Goal: Transaction & Acquisition: Purchase product/service

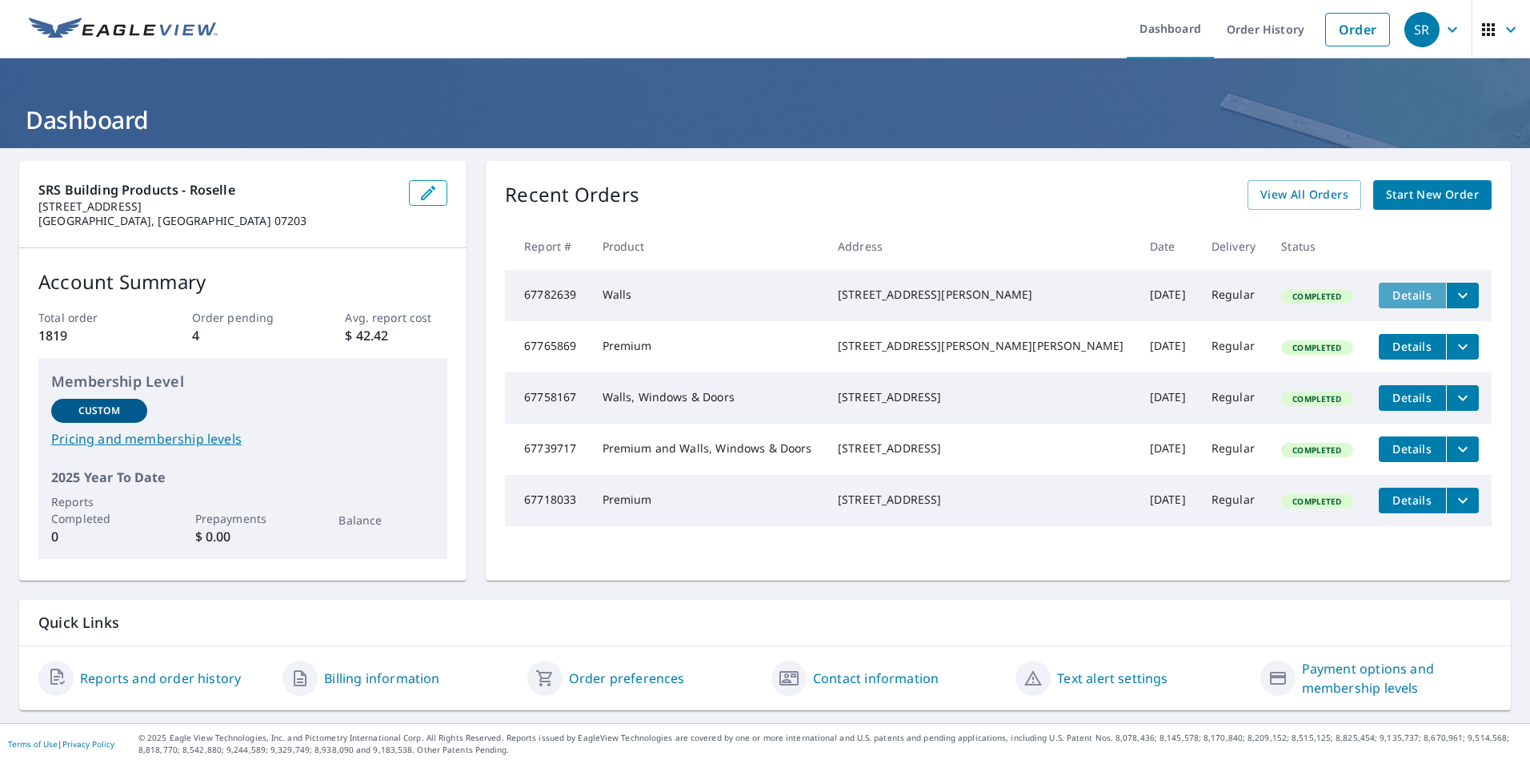
click at [1389, 293] on span "Details" at bounding box center [1413, 294] width 48 height 15
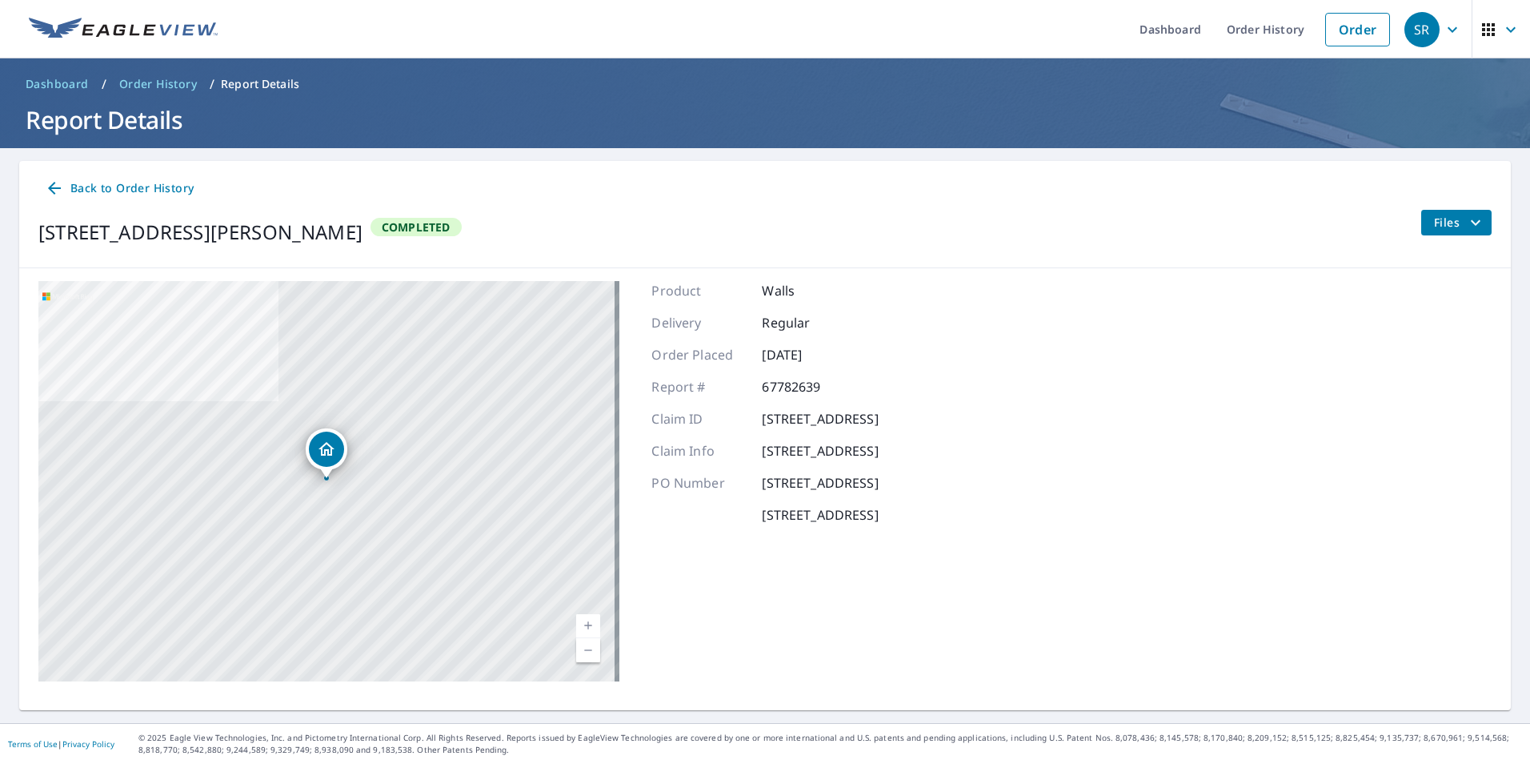
click at [805, 264] on div "Back to Order History [STREET_ADDRESS][PERSON_NAME] Completed Files" at bounding box center [765, 214] width 1492 height 107
click at [1299, 26] on link "Order History" at bounding box center [1265, 29] width 103 height 58
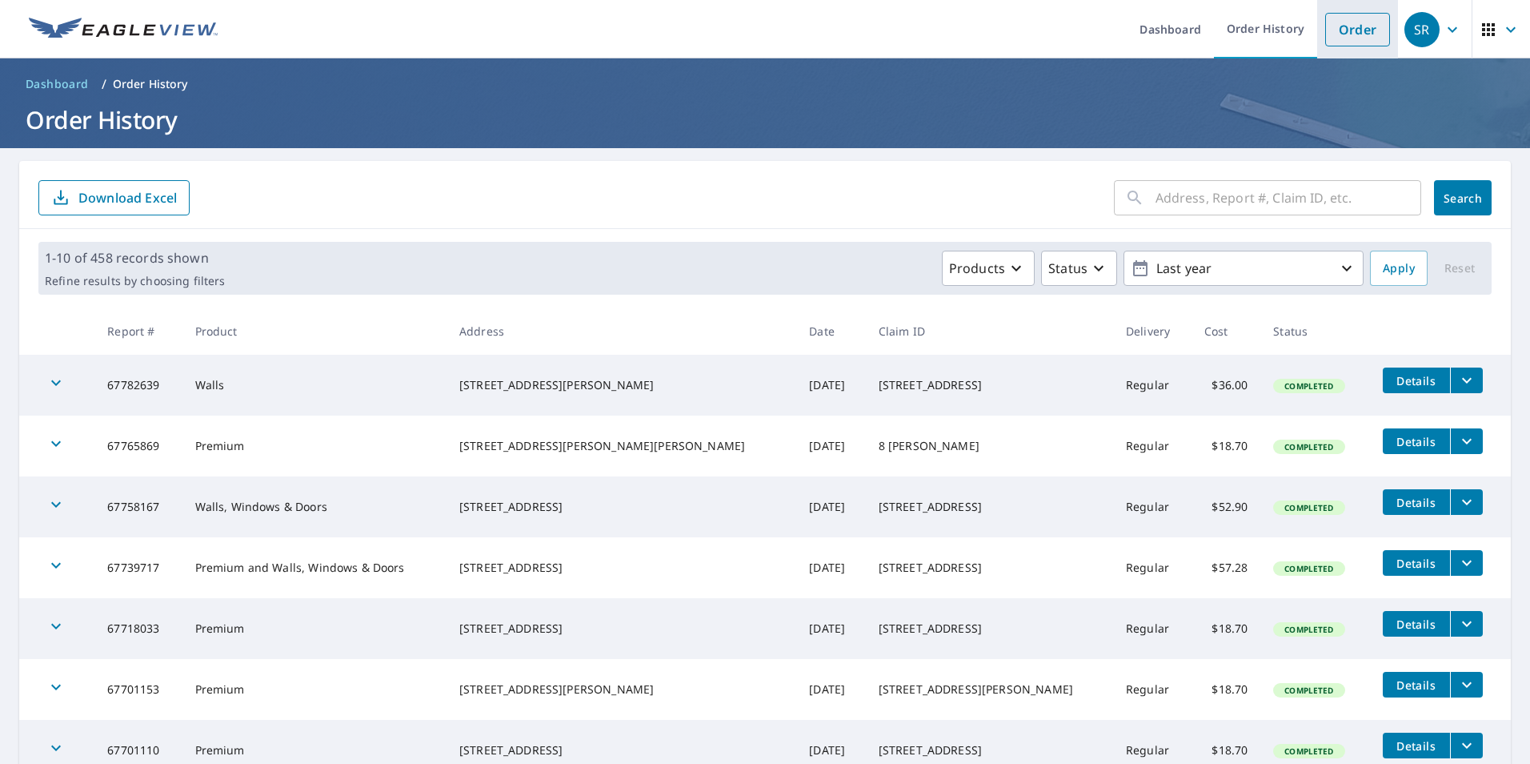
click at [1378, 35] on link "Order" at bounding box center [1358, 30] width 65 height 34
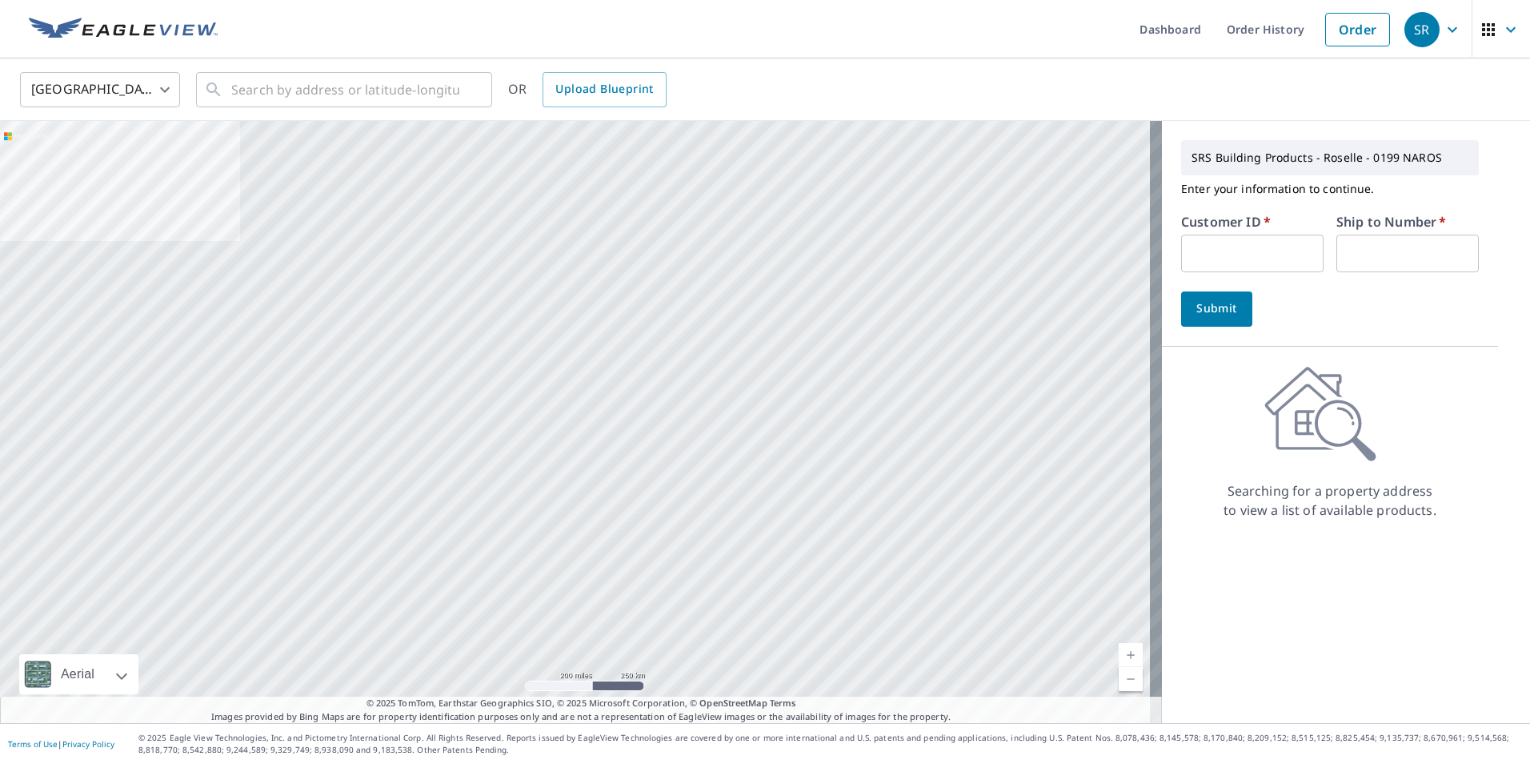
click at [1211, 243] on input "text" at bounding box center [1252, 254] width 142 height 38
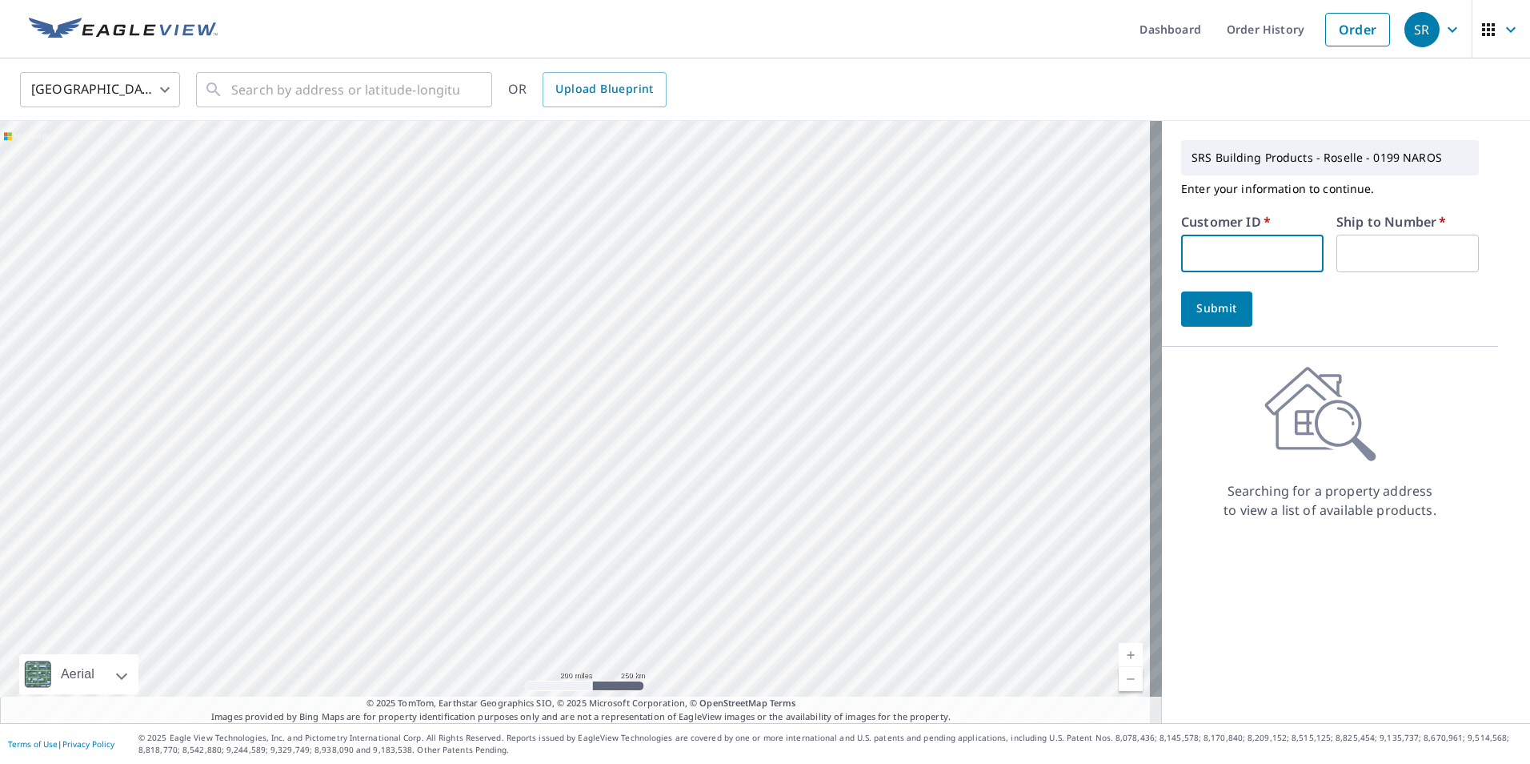
type input "GRA193"
type input "1"
click at [1215, 321] on button "Submit" at bounding box center [1216, 308] width 71 height 35
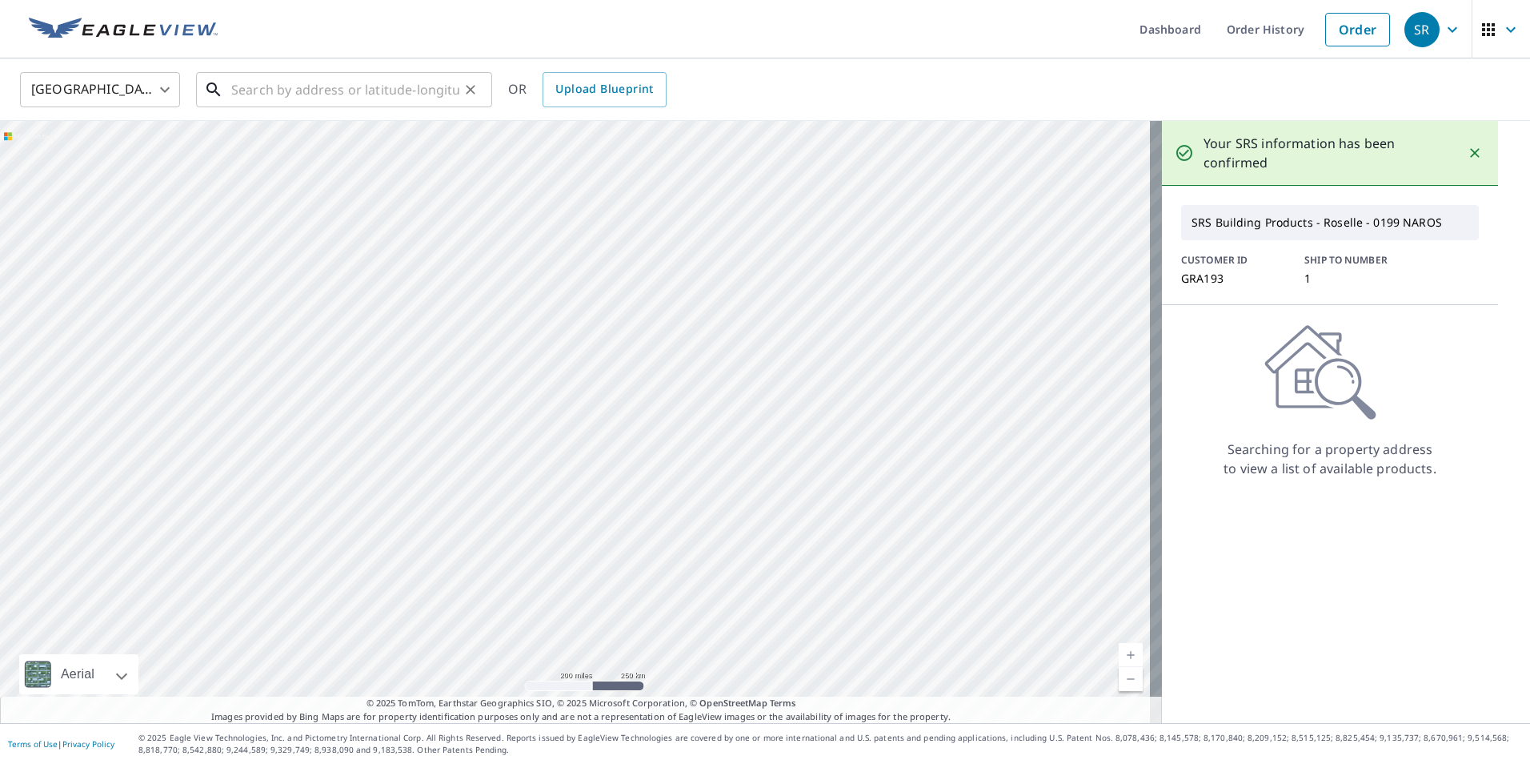
click at [407, 100] on input "text" at bounding box center [345, 89] width 228 height 45
click at [1244, 40] on link "Order History" at bounding box center [1265, 29] width 103 height 58
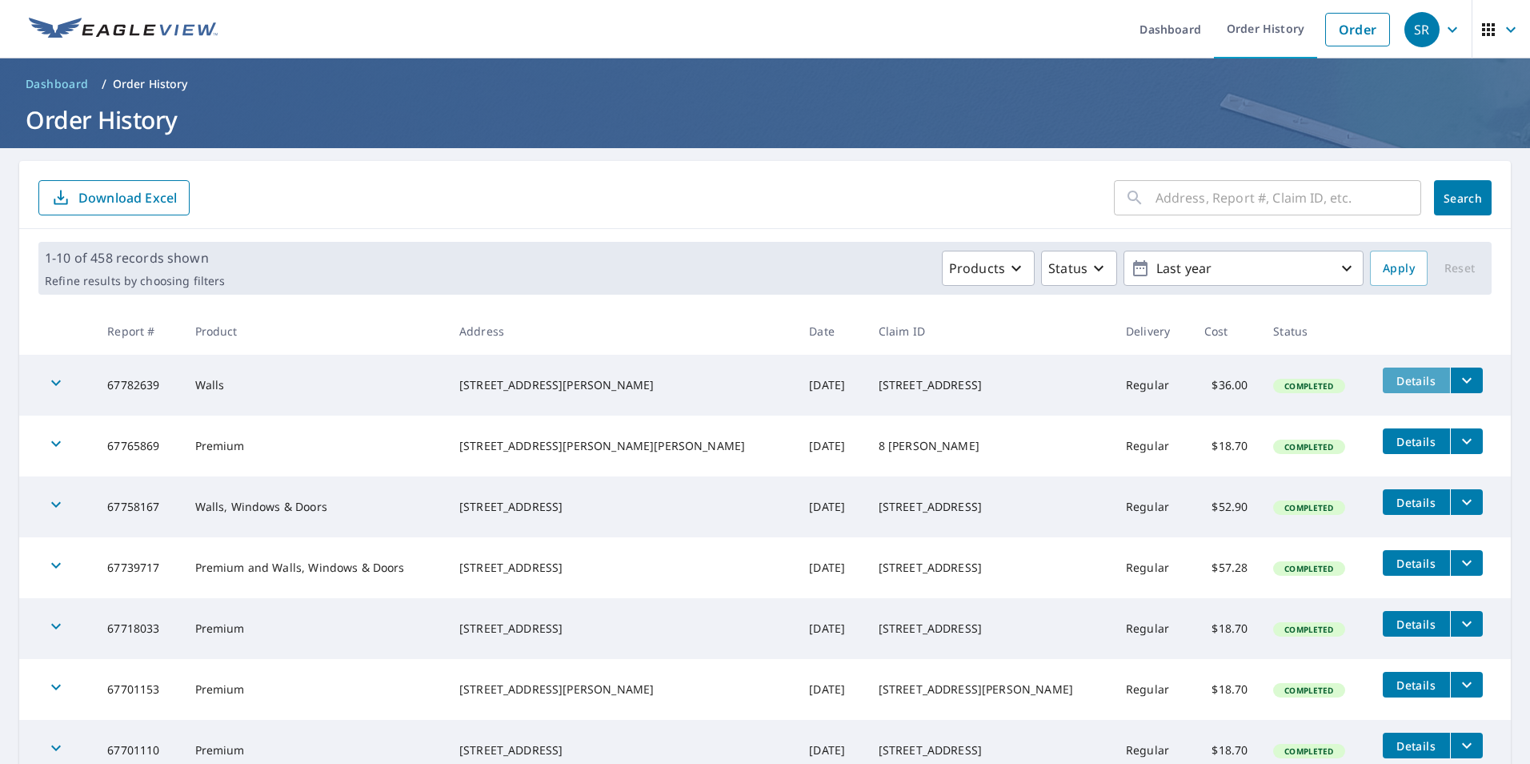
click at [1393, 382] on span "Details" at bounding box center [1417, 380] width 48 height 15
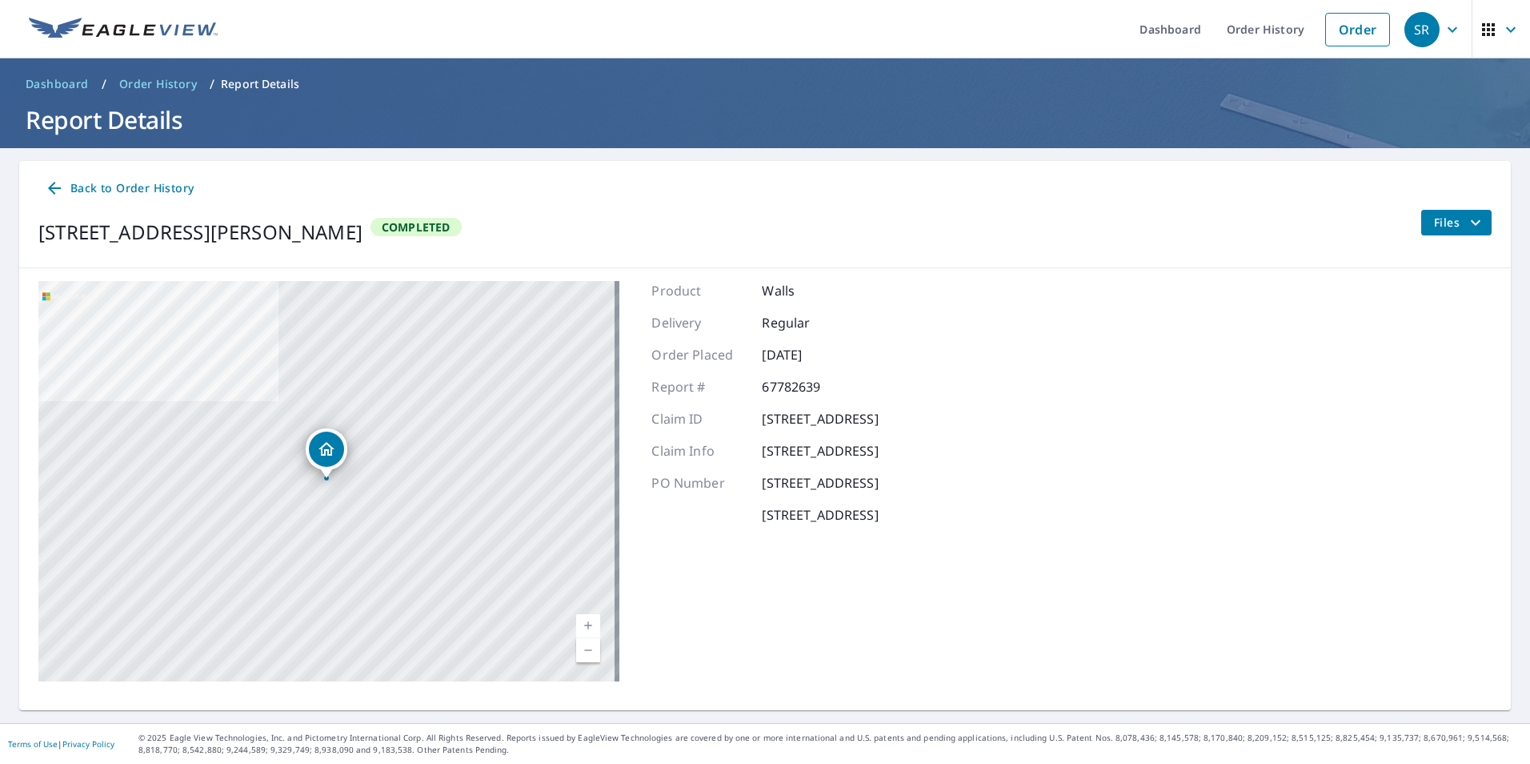
drag, startPoint x: 754, startPoint y: 418, endPoint x: 1005, endPoint y: 425, distance: 250.6
click at [1005, 425] on div "[STREET_ADDRESS] Aerial Road A standard road map Aerial A detailed look from ab…" at bounding box center [765, 481] width 1492 height 426
copy p "[STREET_ADDRESS]"
click at [1350, 41] on link "Order" at bounding box center [1358, 30] width 65 height 34
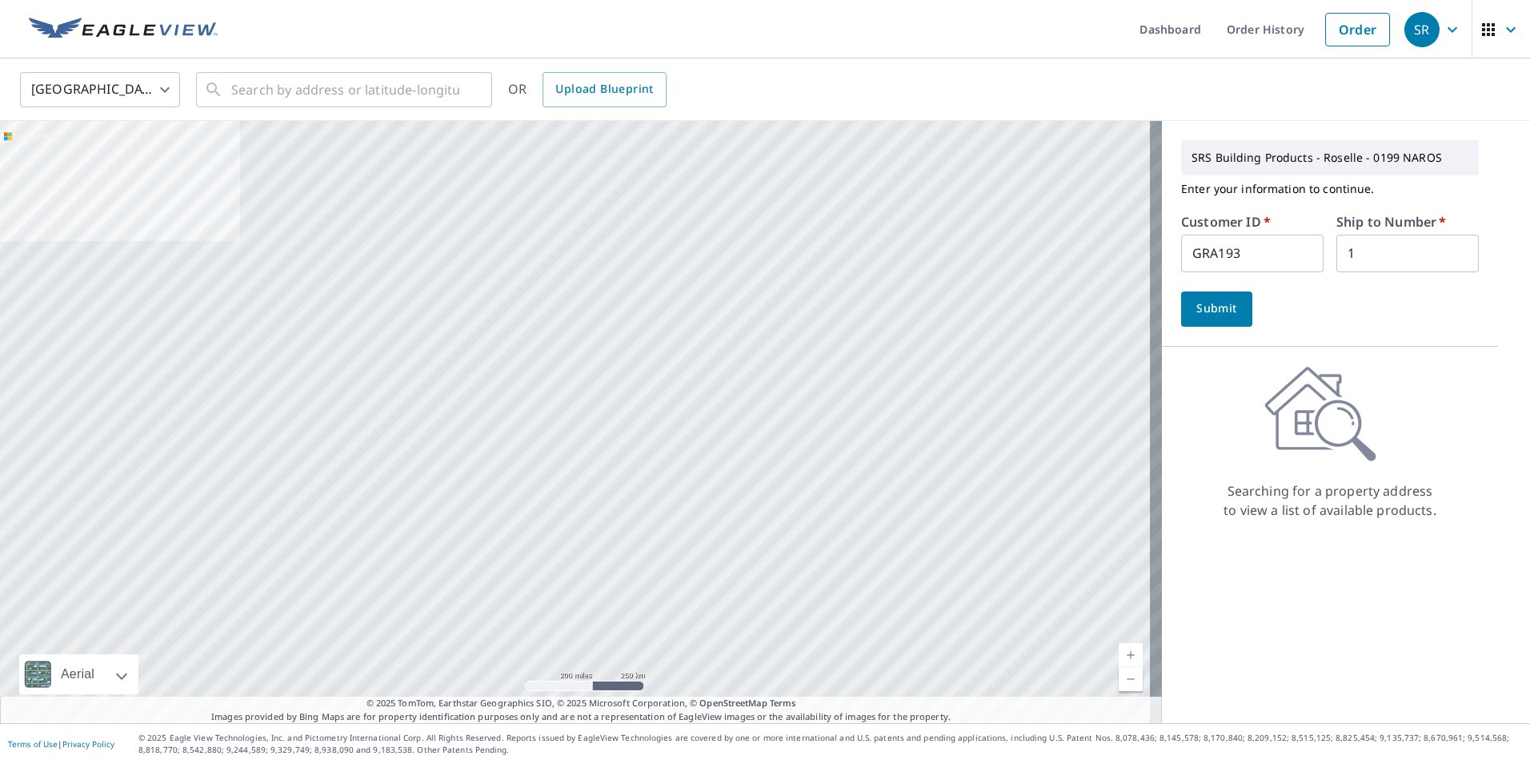
click at [1225, 308] on span "Submit" at bounding box center [1217, 309] width 46 height 20
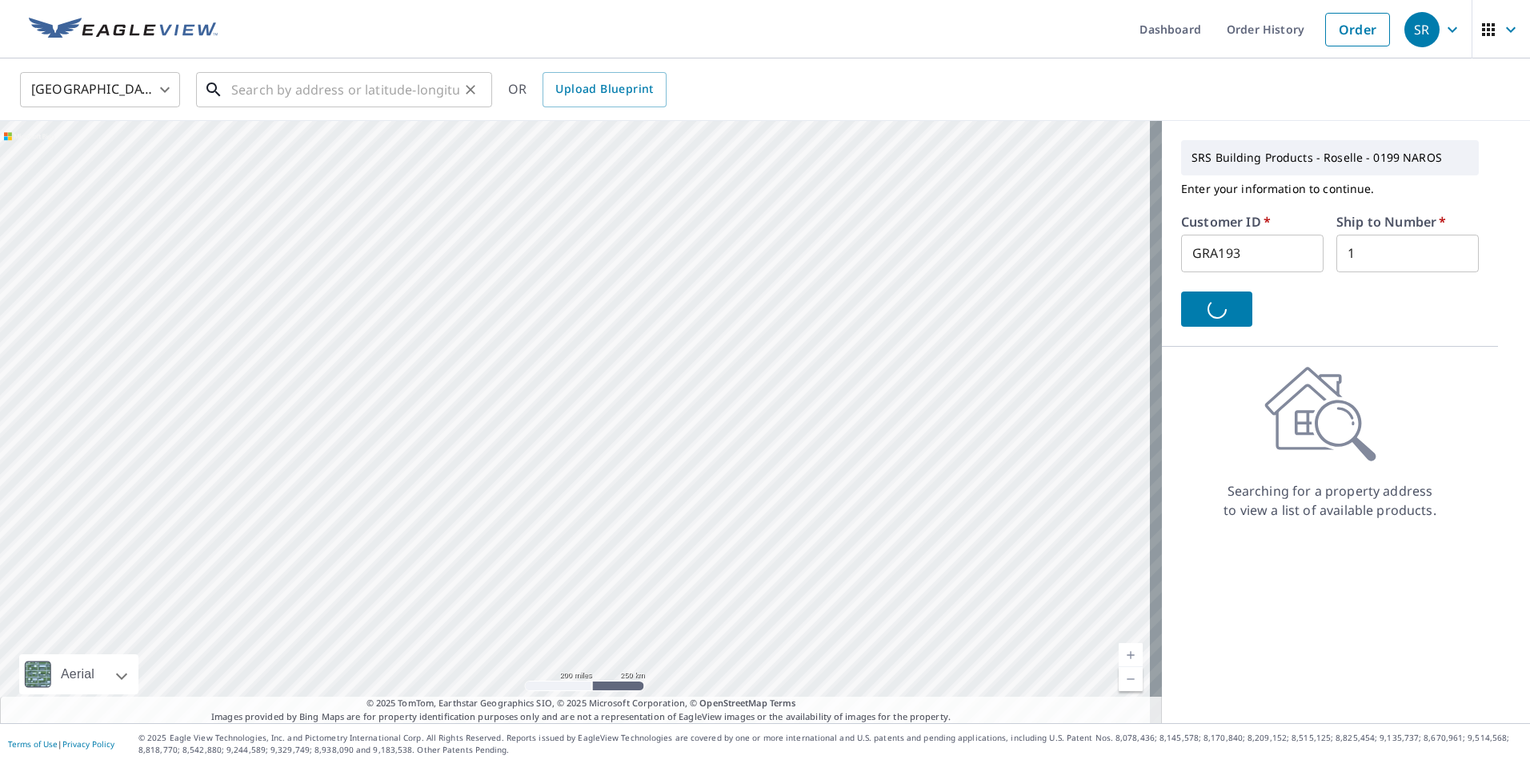
click at [339, 94] on input "text" at bounding box center [345, 89] width 228 height 45
paste input "[STREET_ADDRESS]"
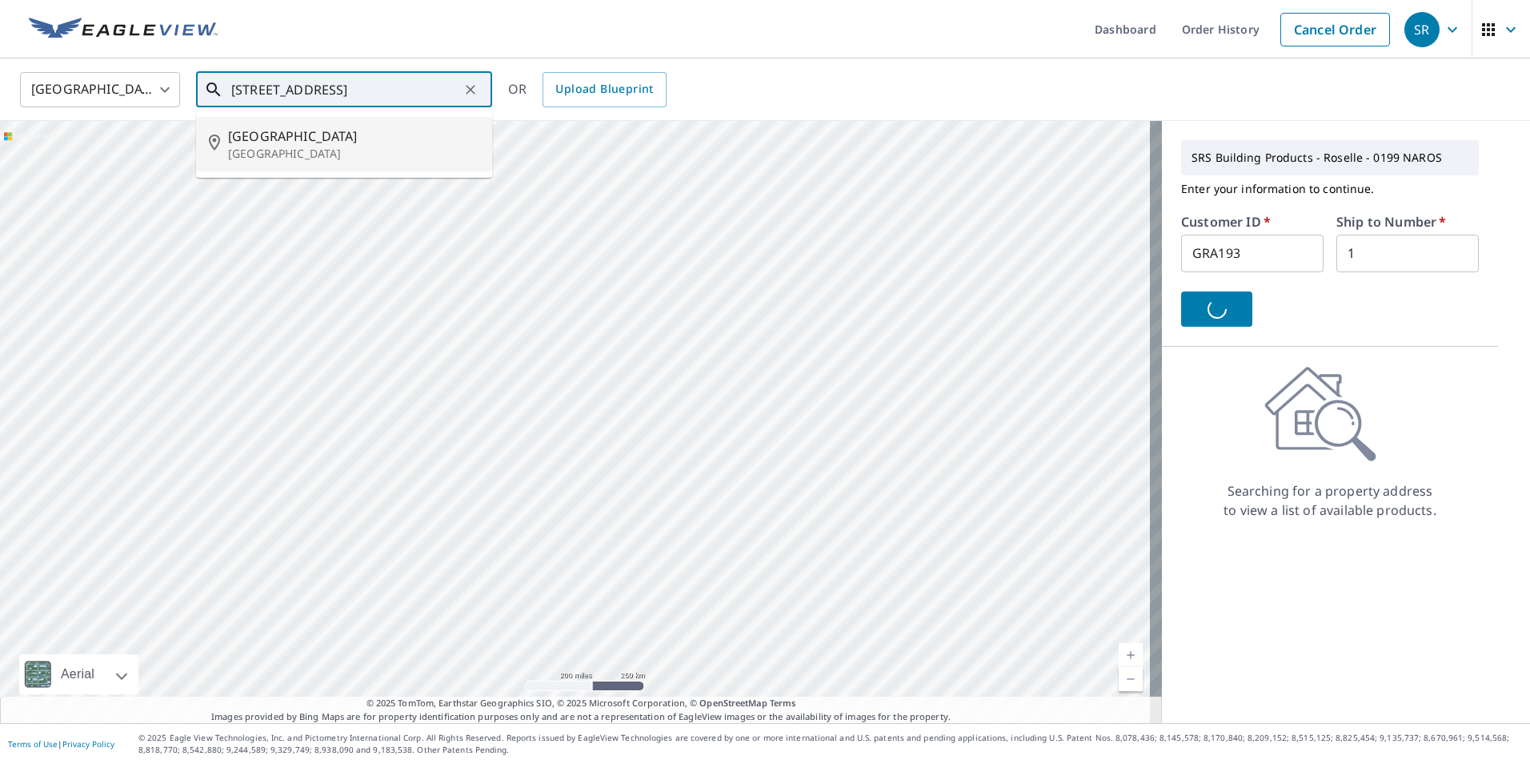
click at [337, 154] on p "[GEOGRAPHIC_DATA]" at bounding box center [353, 154] width 251 height 16
type input "[STREET_ADDRESS][PERSON_NAME]"
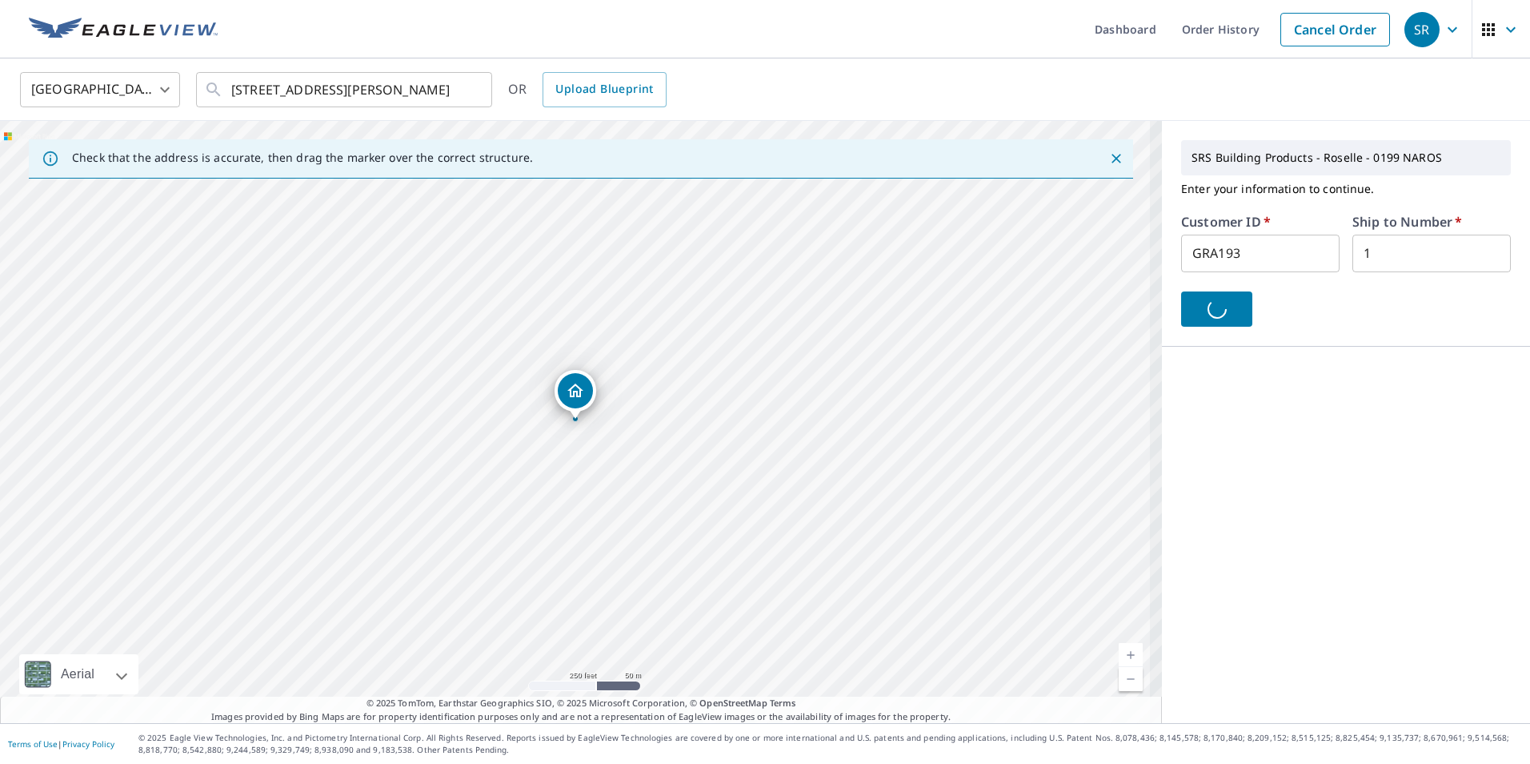
scroll to position [0, 0]
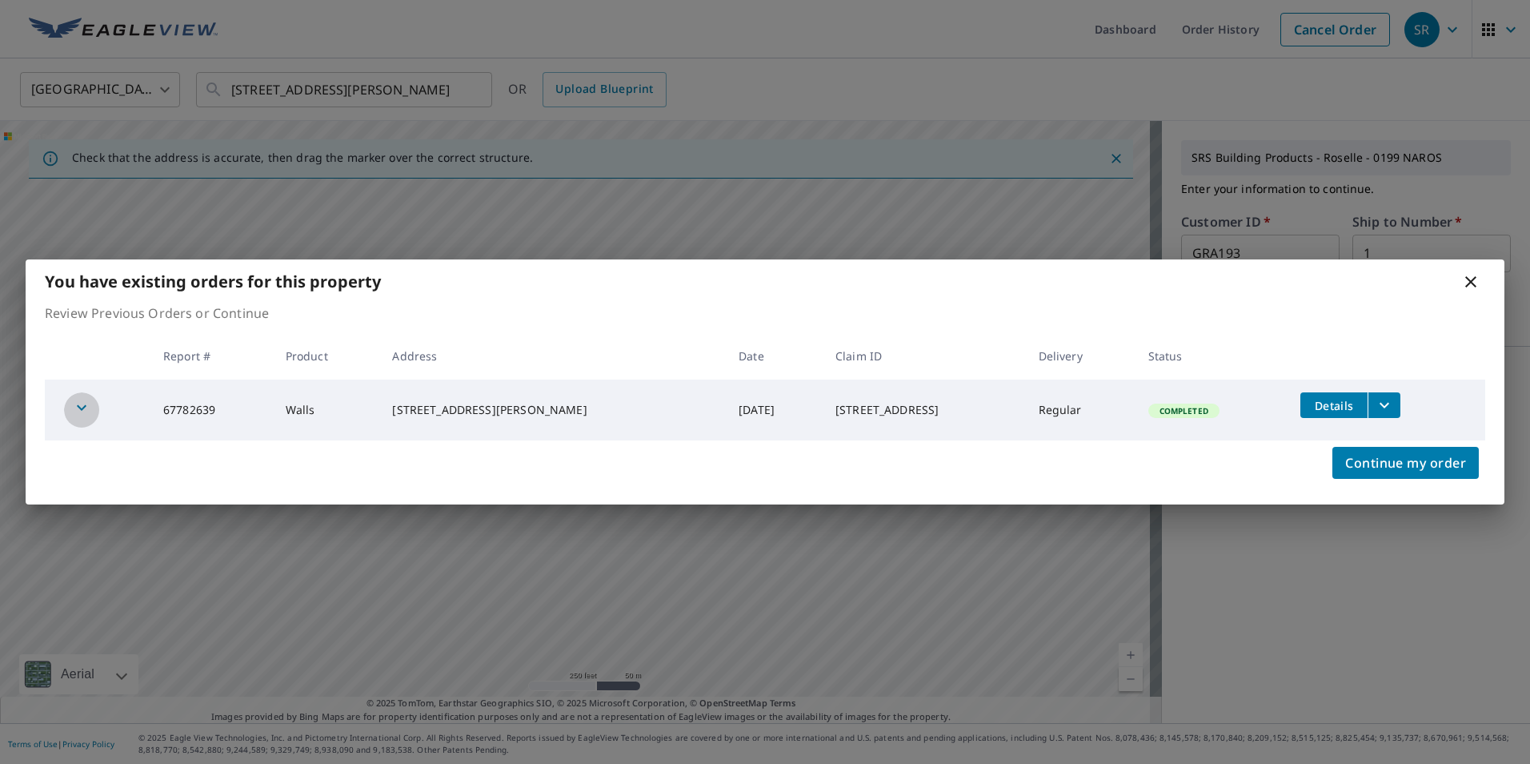
click at [86, 414] on icon "button" at bounding box center [81, 407] width 19 height 19
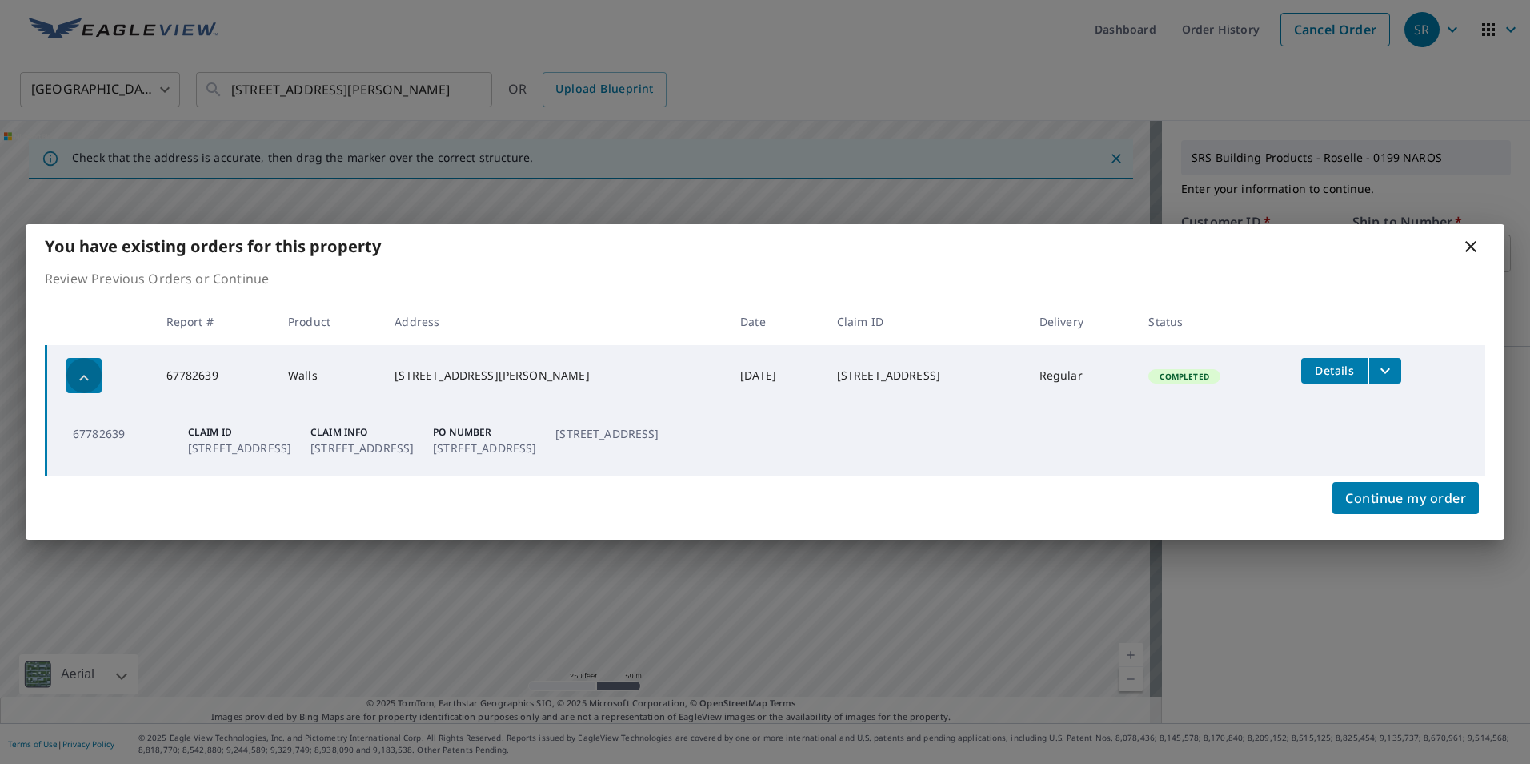
click at [86, 379] on icon "button" at bounding box center [84, 378] width 10 height 6
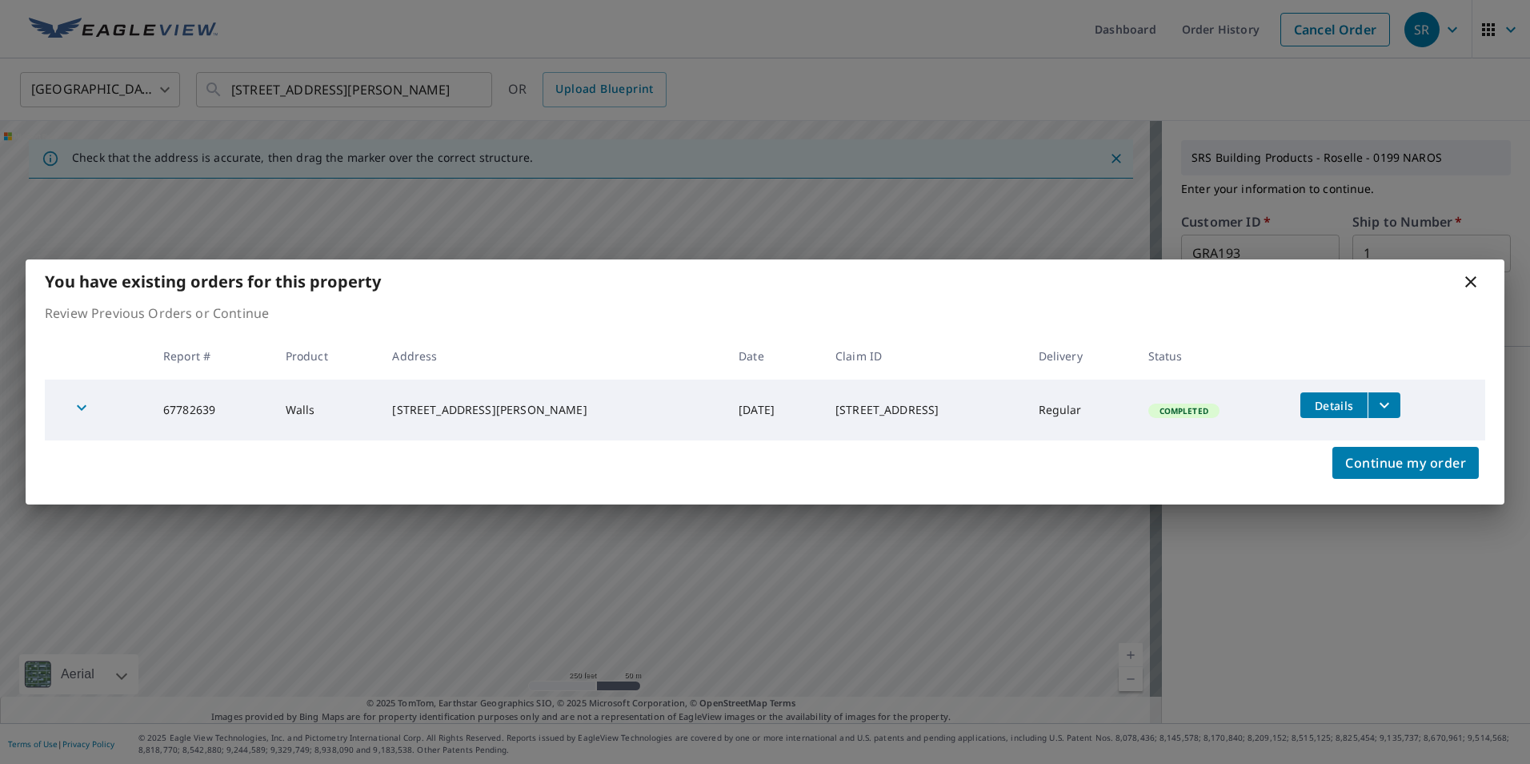
click at [1480, 286] on icon at bounding box center [1471, 281] width 19 height 19
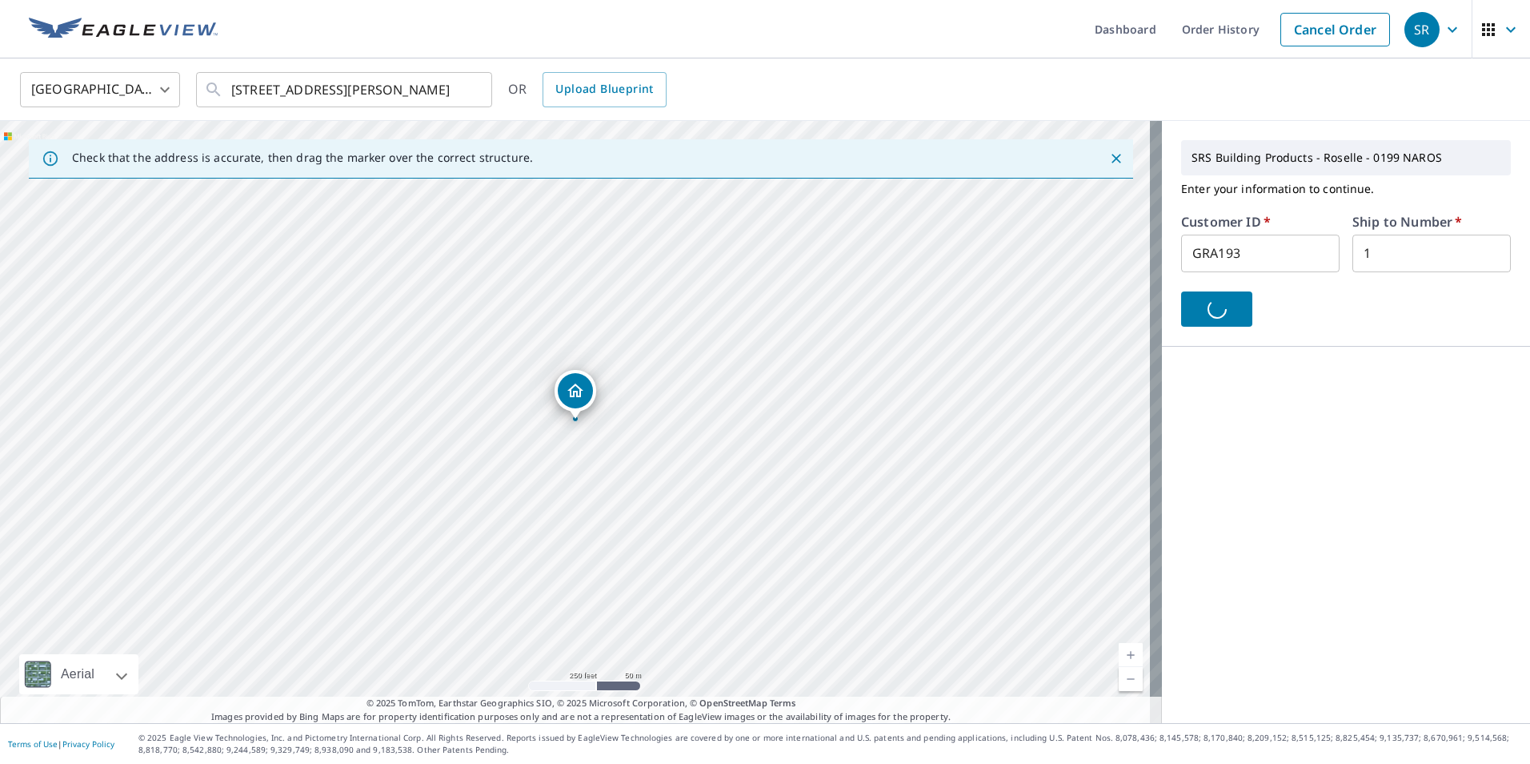
click at [1273, 261] on input "GRA193" at bounding box center [1260, 254] width 158 height 38
click at [1227, 311] on div at bounding box center [1346, 308] width 330 height 35
click at [1262, 265] on input "GRA193" at bounding box center [1260, 254] width 158 height 38
click at [437, 86] on input "[STREET_ADDRESS][PERSON_NAME]" at bounding box center [345, 89] width 228 height 45
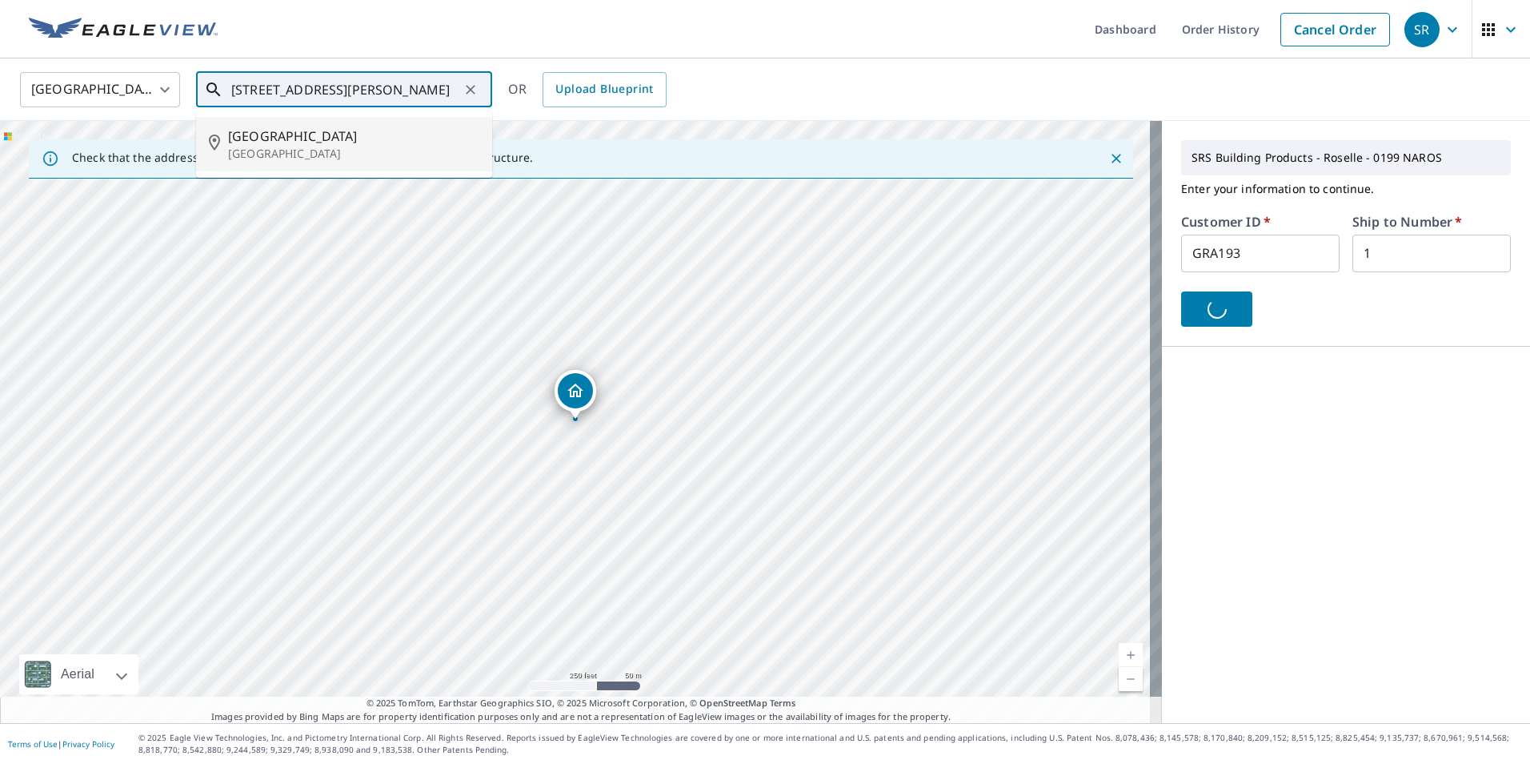
click at [316, 117] on li "[STREET_ADDRESS][PERSON_NAME]" at bounding box center [344, 144] width 296 height 54
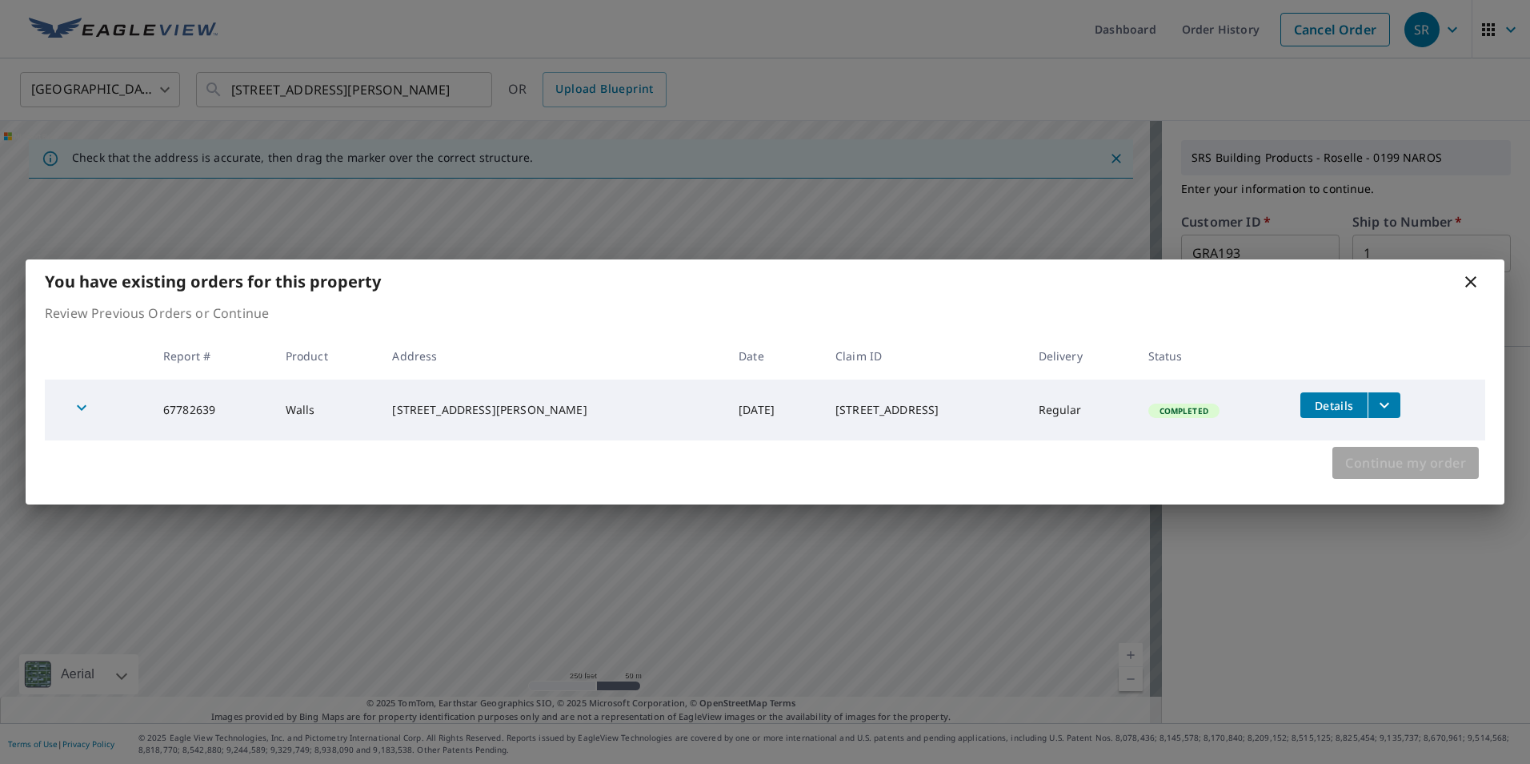
click at [1402, 447] on button "Continue my order" at bounding box center [1406, 463] width 146 height 32
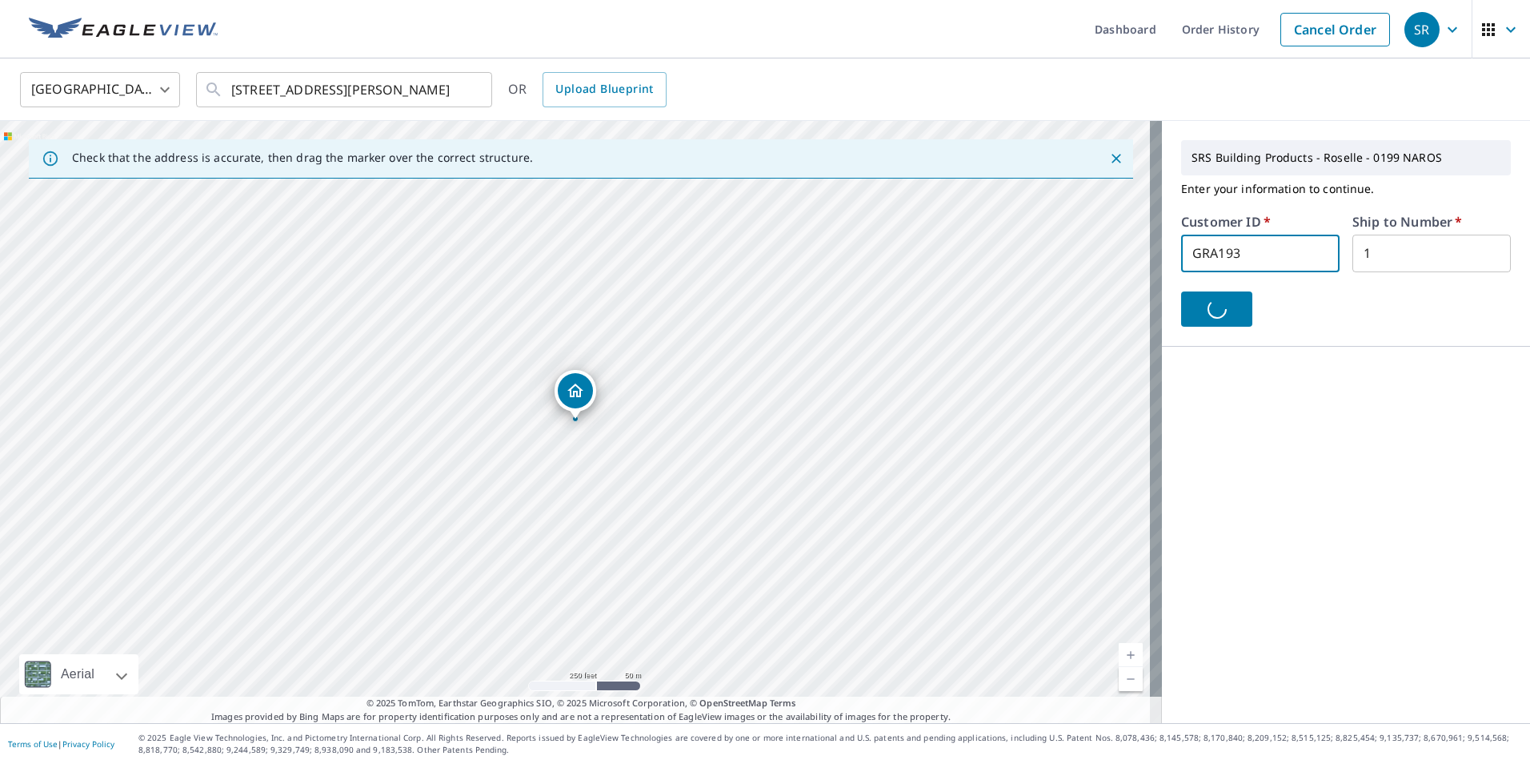
click at [1257, 244] on input "GRA193" at bounding box center [1260, 254] width 158 height 38
click at [1357, 245] on input "1" at bounding box center [1432, 254] width 158 height 38
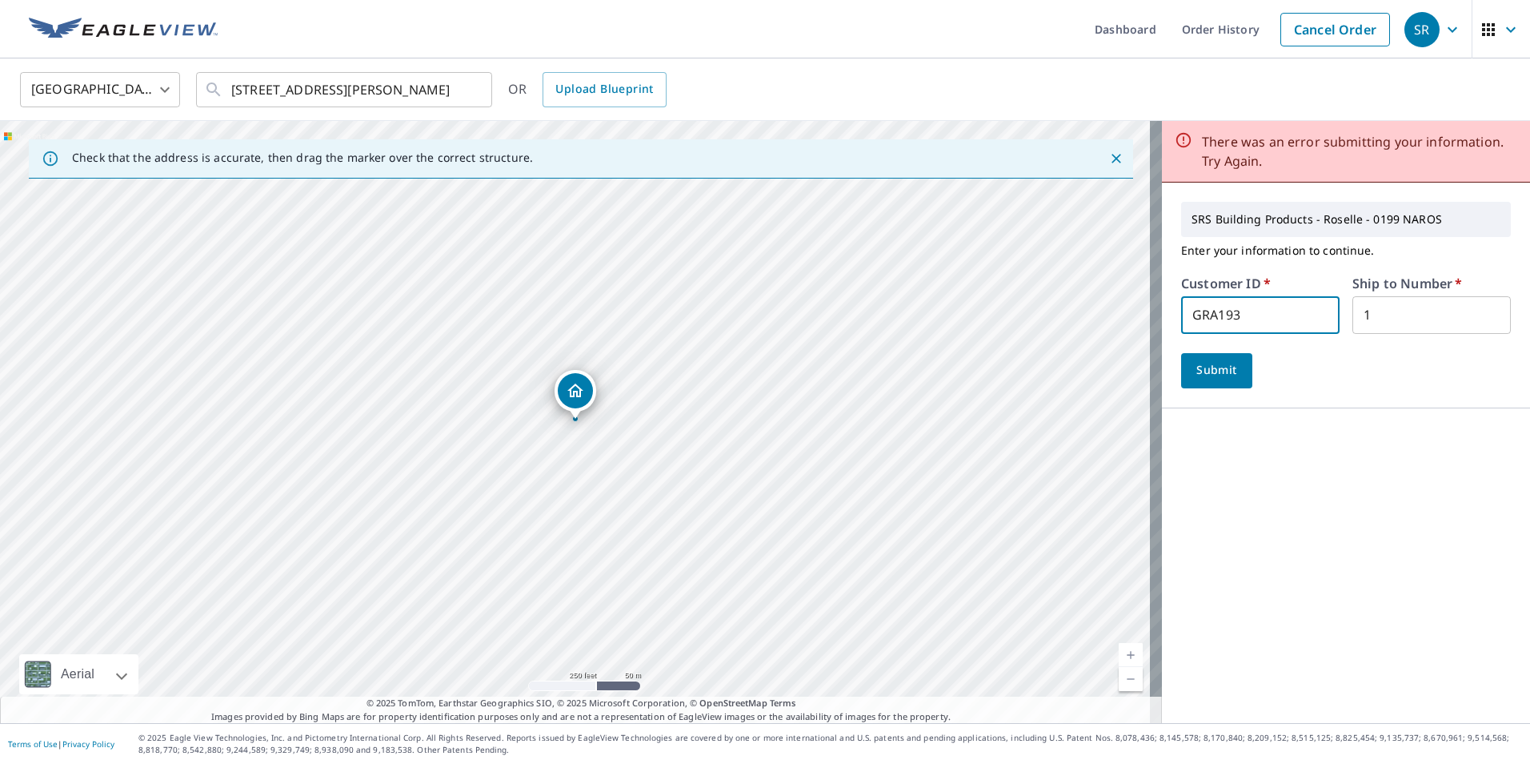
click at [1224, 320] on input "GRA193" at bounding box center [1260, 315] width 158 height 38
click at [1209, 371] on span "Submit" at bounding box center [1217, 370] width 46 height 20
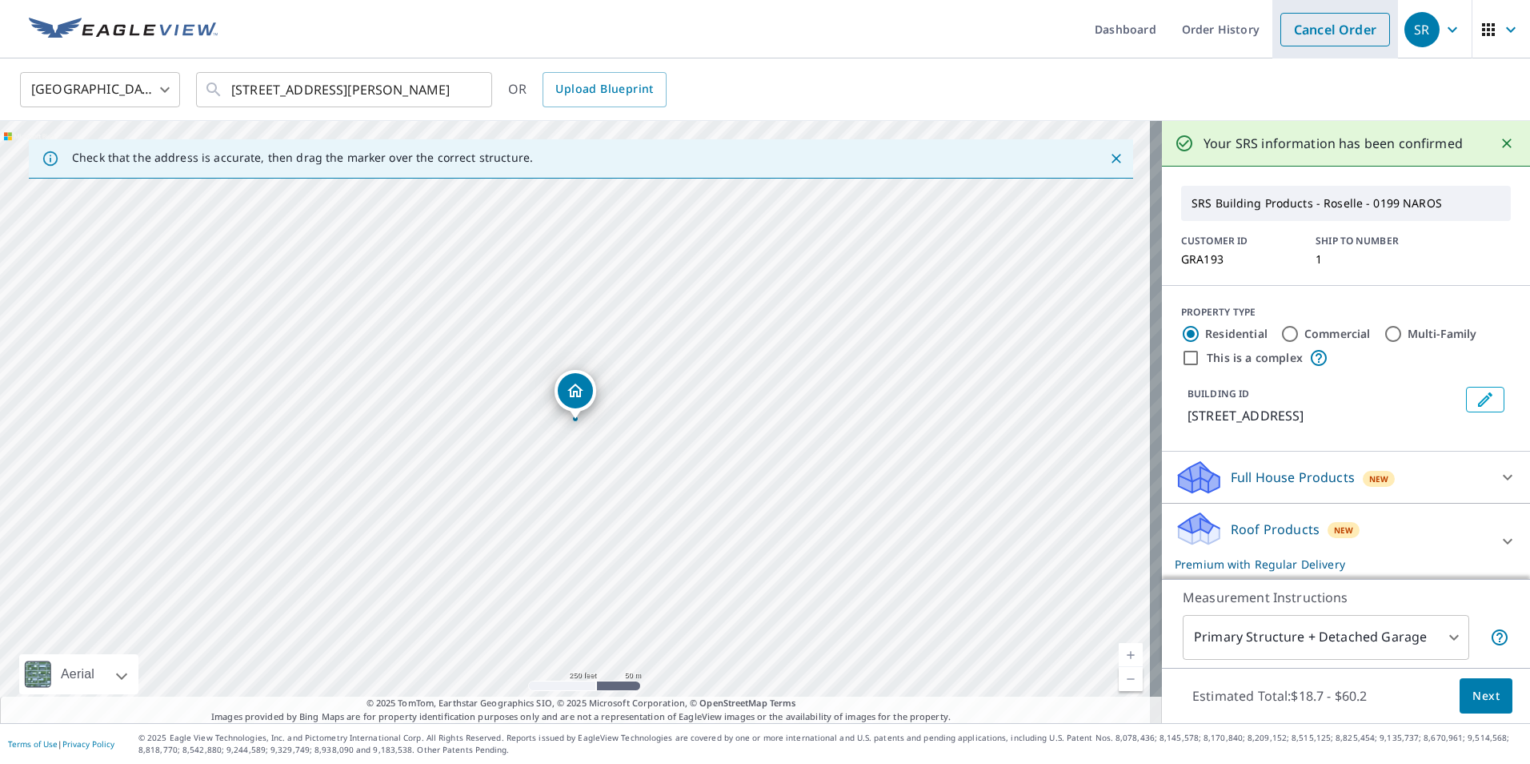
click at [1313, 30] on link "Cancel Order" at bounding box center [1336, 30] width 110 height 34
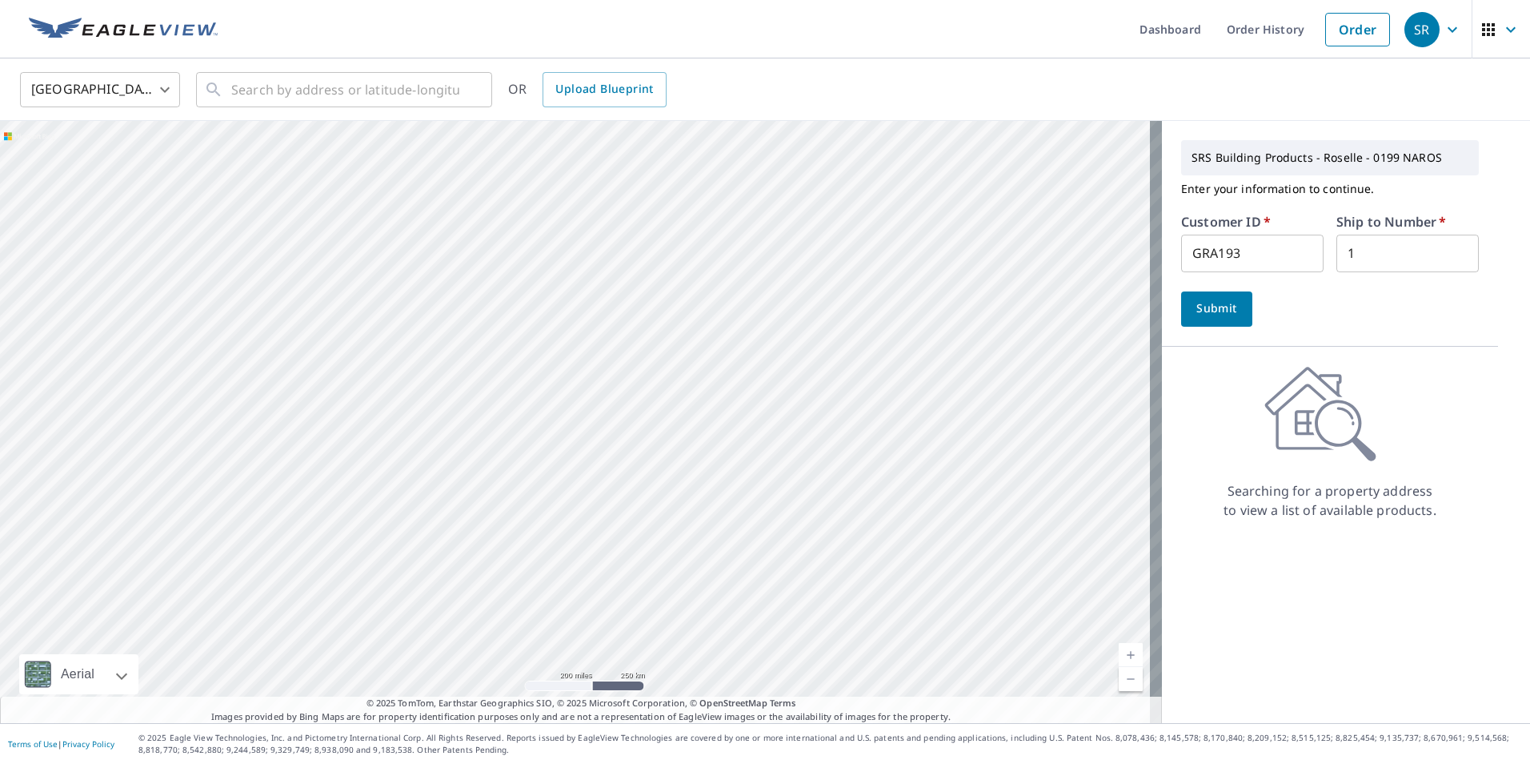
click at [1280, 258] on input "GRA193" at bounding box center [1252, 254] width 142 height 38
click at [1205, 305] on span "Submit" at bounding box center [1217, 309] width 46 height 20
click at [1239, 247] on input "GRA193" at bounding box center [1252, 254] width 142 height 38
click at [391, 93] on input "text" at bounding box center [345, 89] width 228 height 45
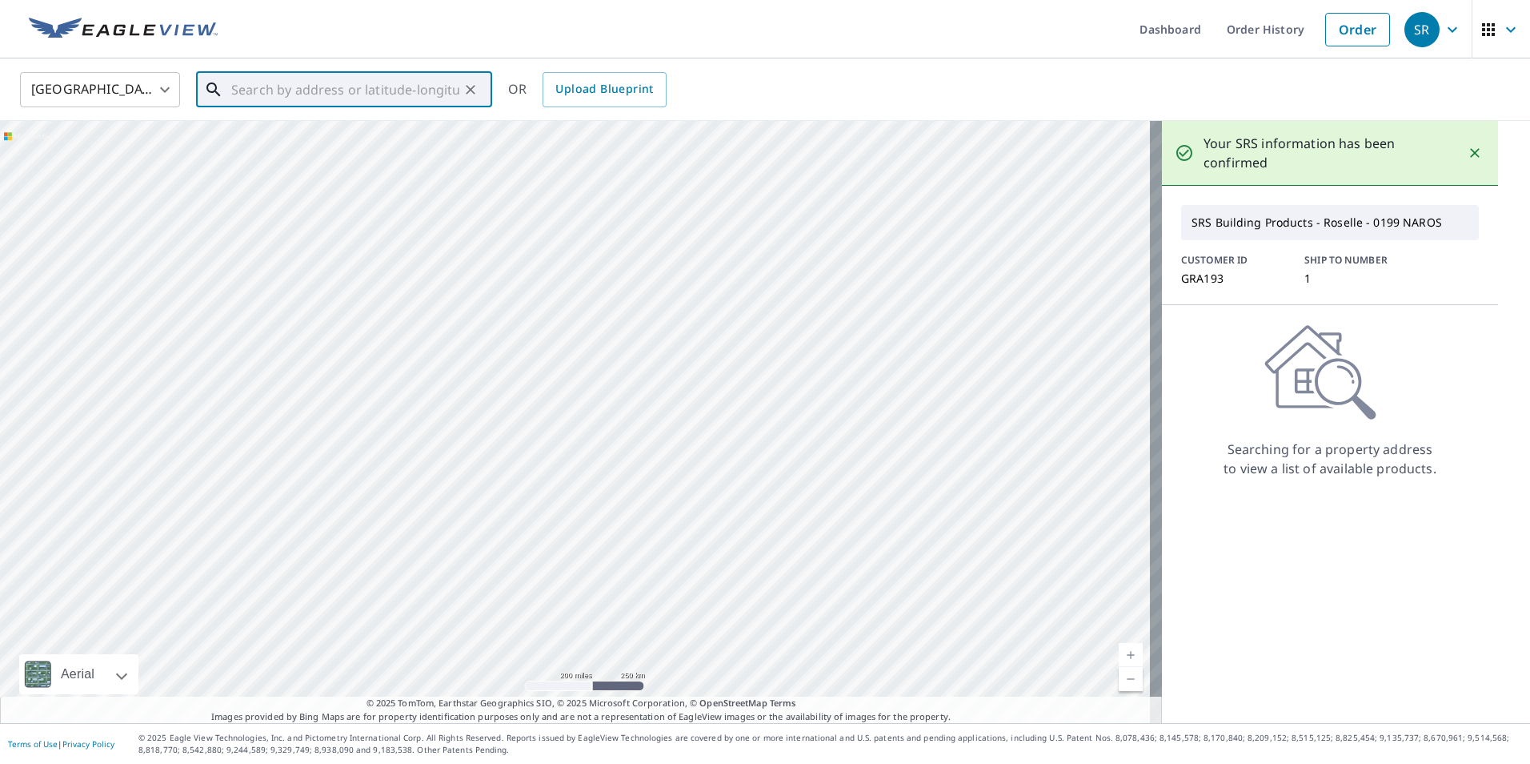
click at [342, 90] on input "text" at bounding box center [345, 89] width 228 height 45
paste input "[STREET_ADDRESS]"
click at [369, 133] on span "[GEOGRAPHIC_DATA]" at bounding box center [353, 135] width 251 height 19
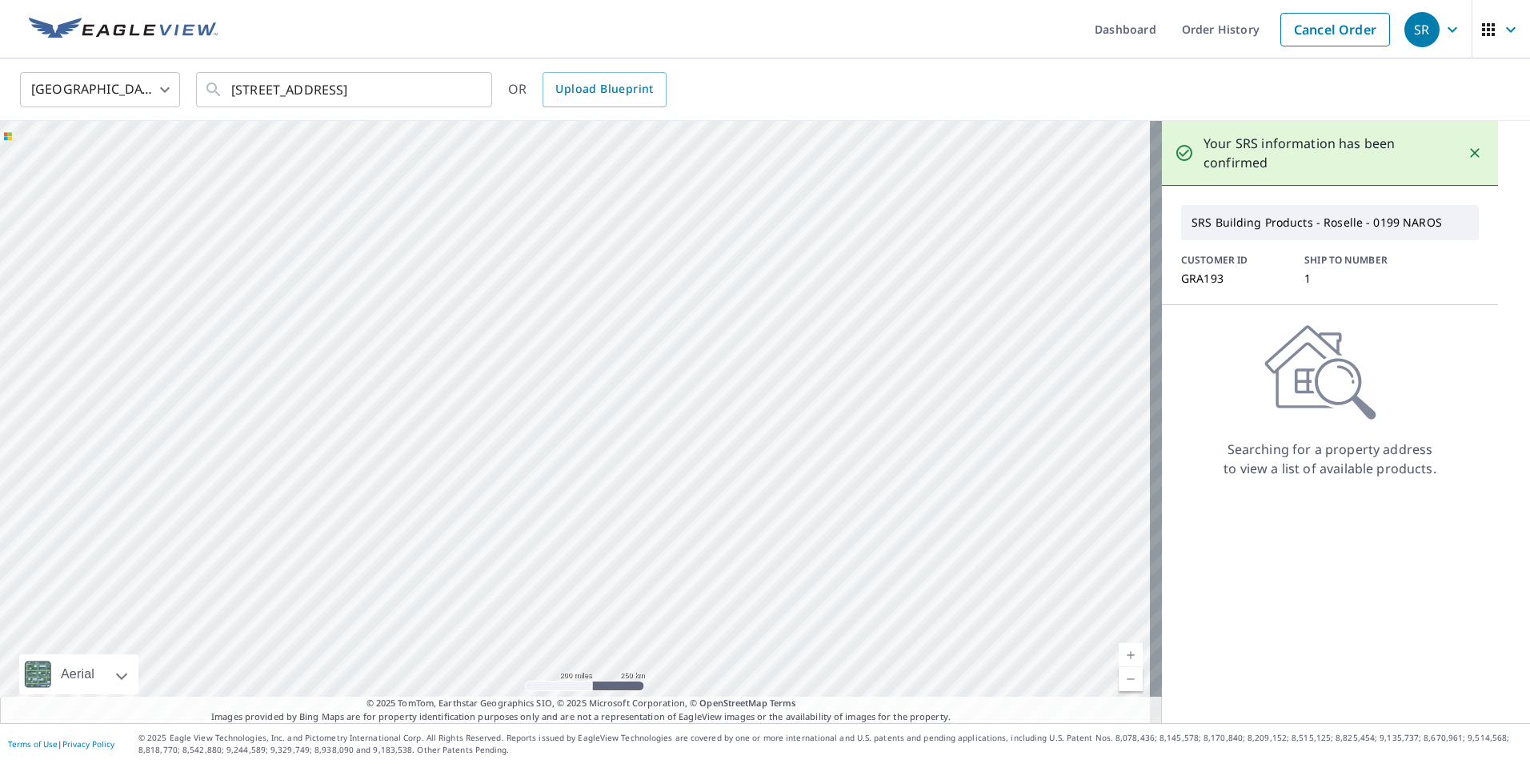
type input "[STREET_ADDRESS][PERSON_NAME]"
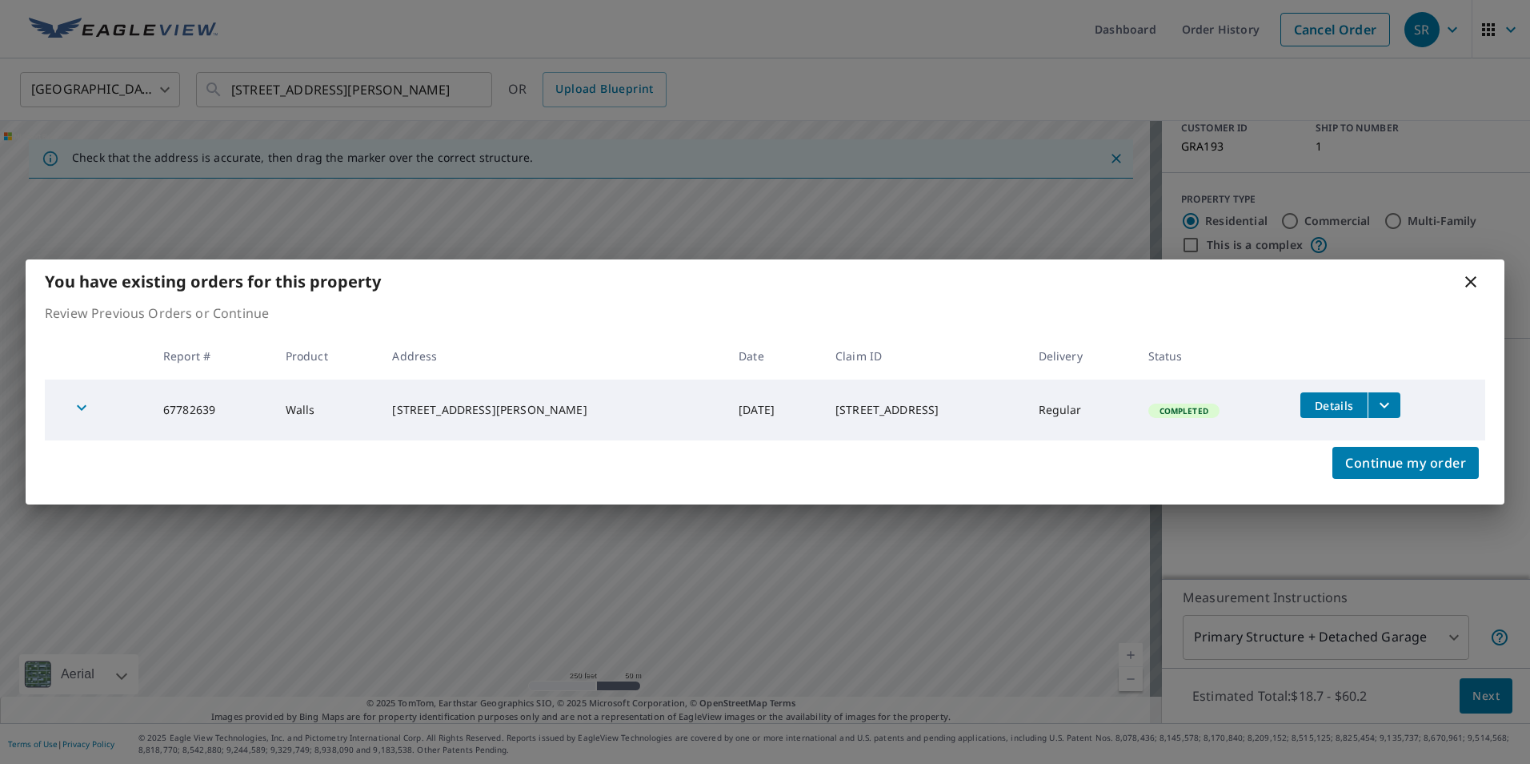
scroll to position [105, 0]
click at [1353, 399] on span "Details" at bounding box center [1334, 405] width 48 height 15
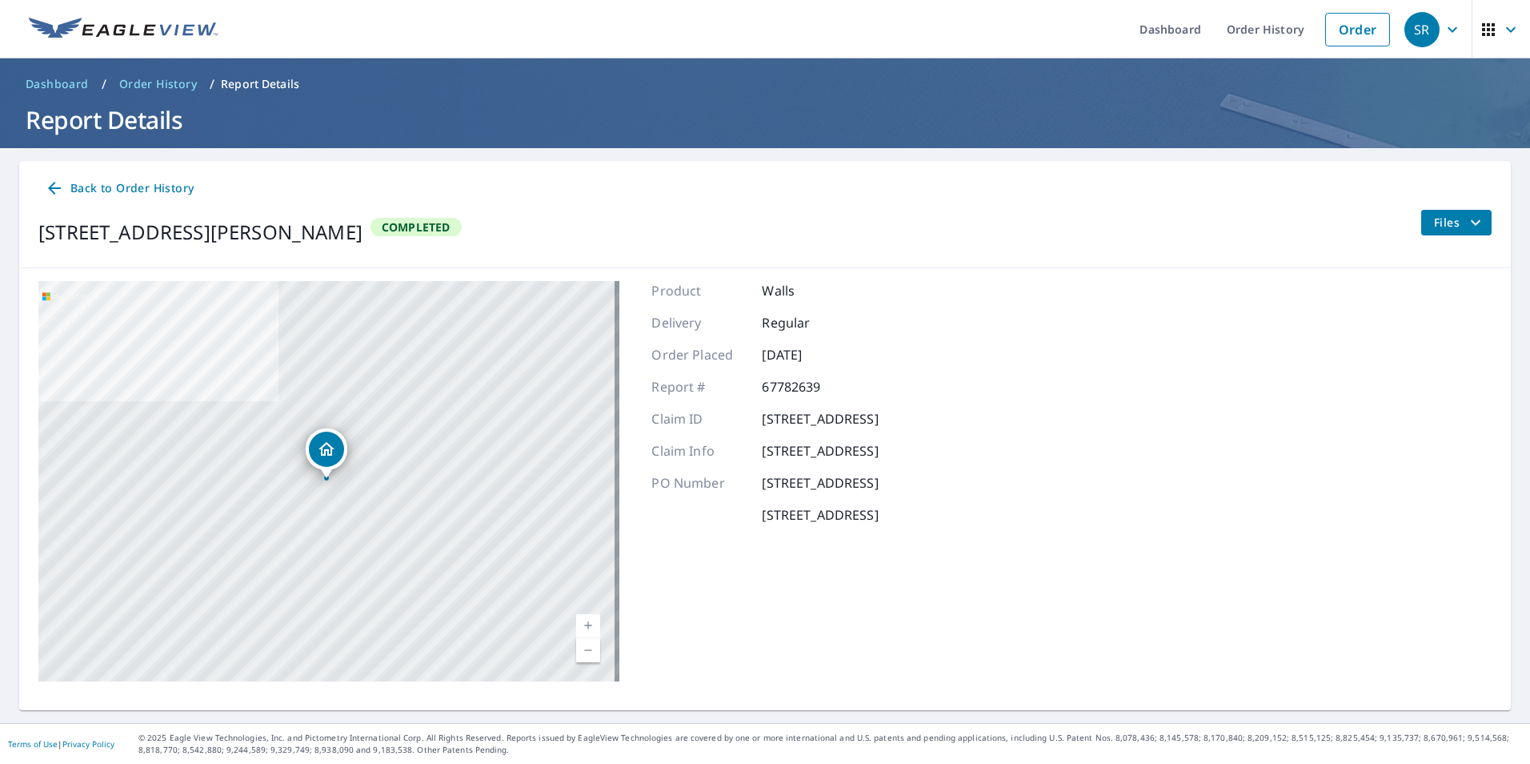
click at [1267, 186] on div "Back to Order History" at bounding box center [765, 189] width 1454 height 30
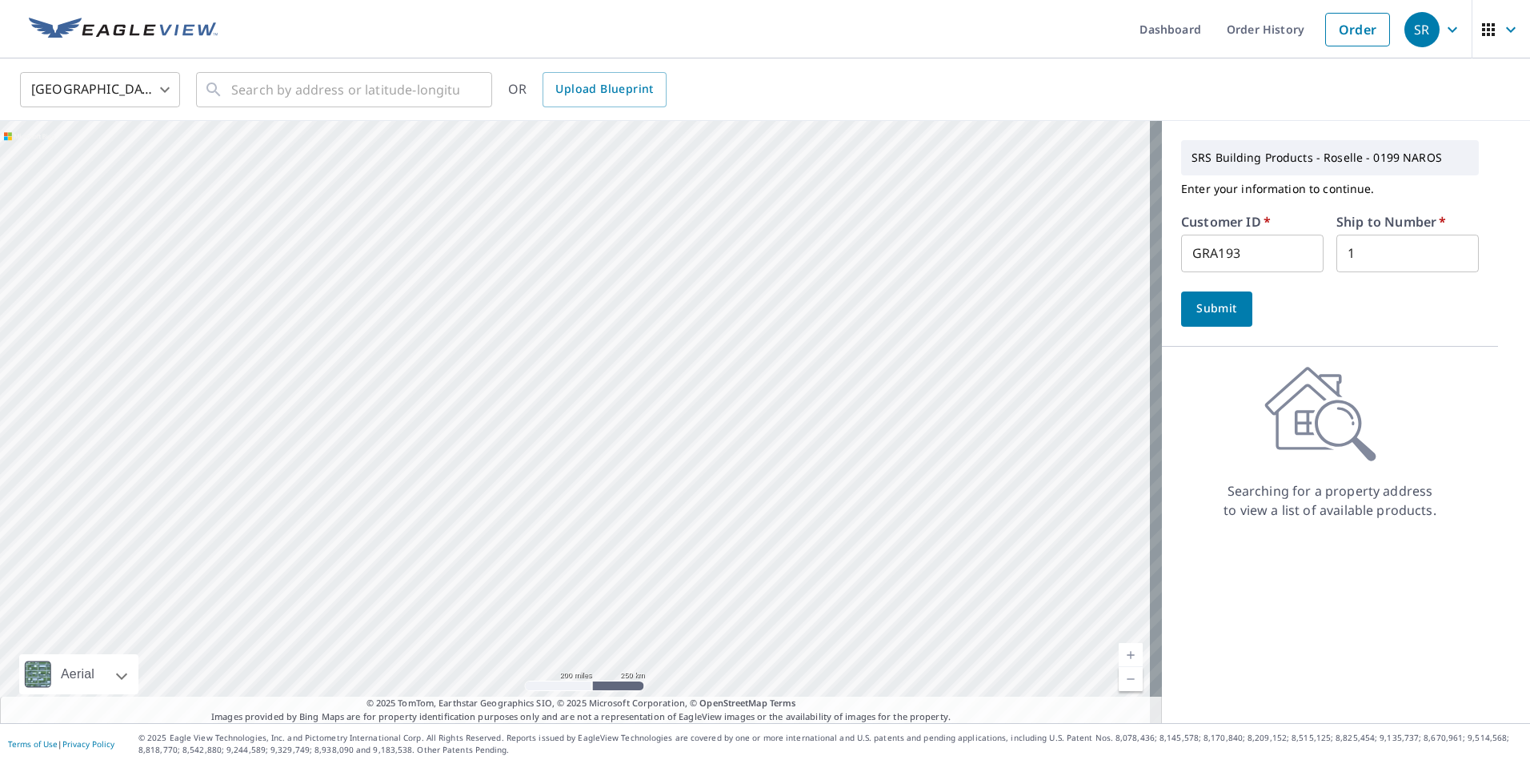
click at [1194, 315] on span "Submit" at bounding box center [1217, 309] width 46 height 20
click at [407, 91] on input "text" at bounding box center [345, 89] width 228 height 45
paste input "[STREET_ADDRESS]"
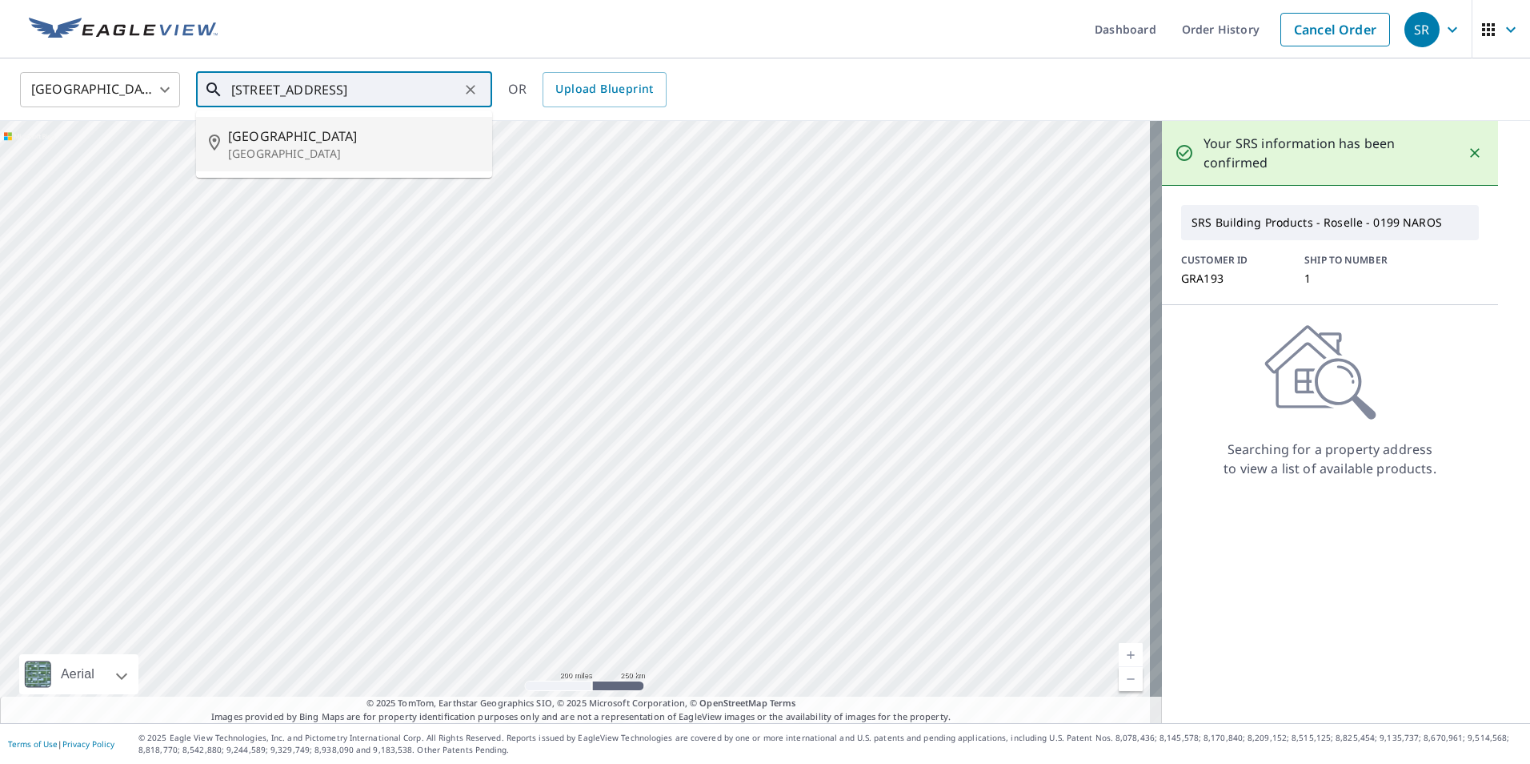
click at [387, 146] on p "[GEOGRAPHIC_DATA]" at bounding box center [353, 154] width 251 height 16
type input "[STREET_ADDRESS][PERSON_NAME]"
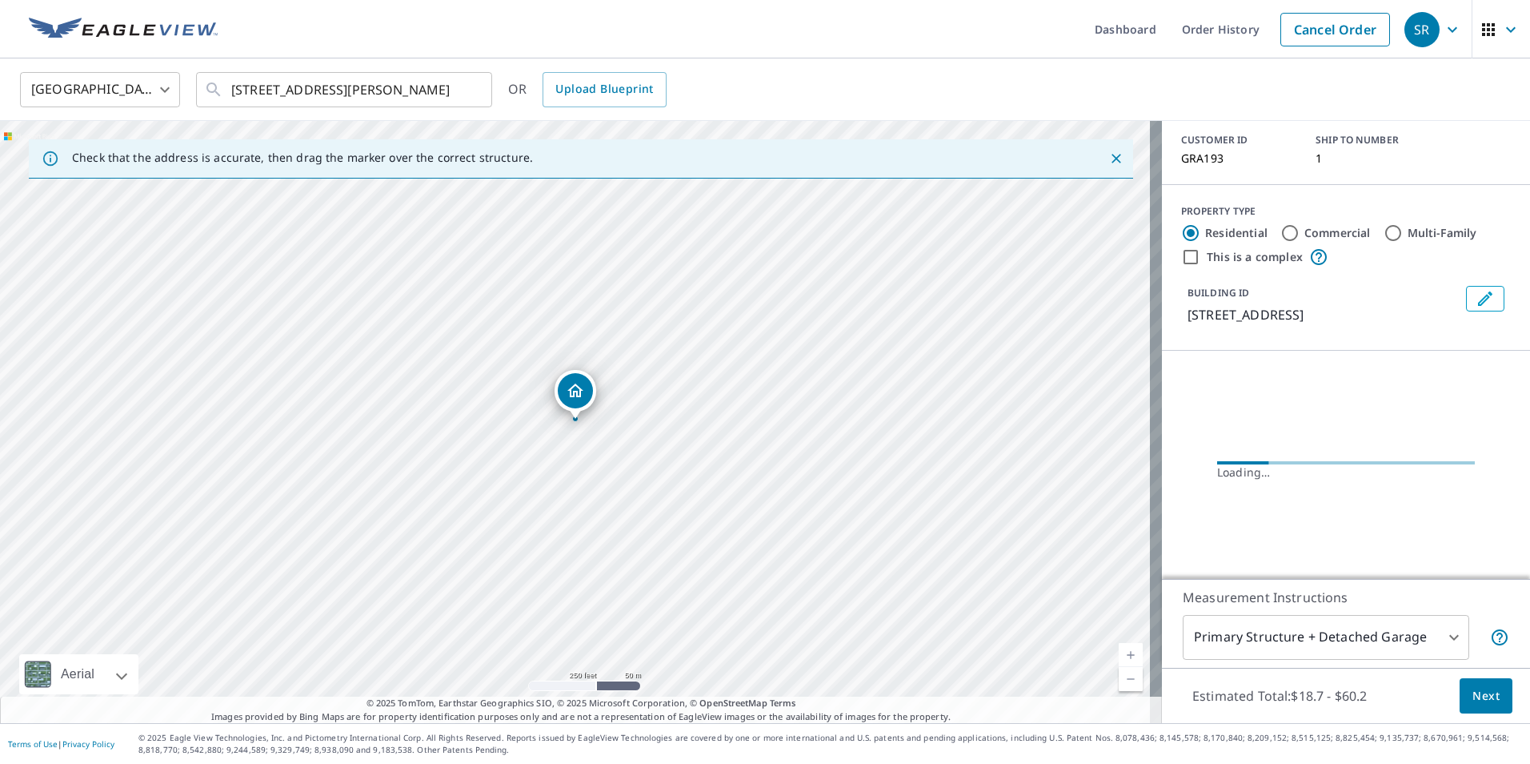
scroll to position [113, 0]
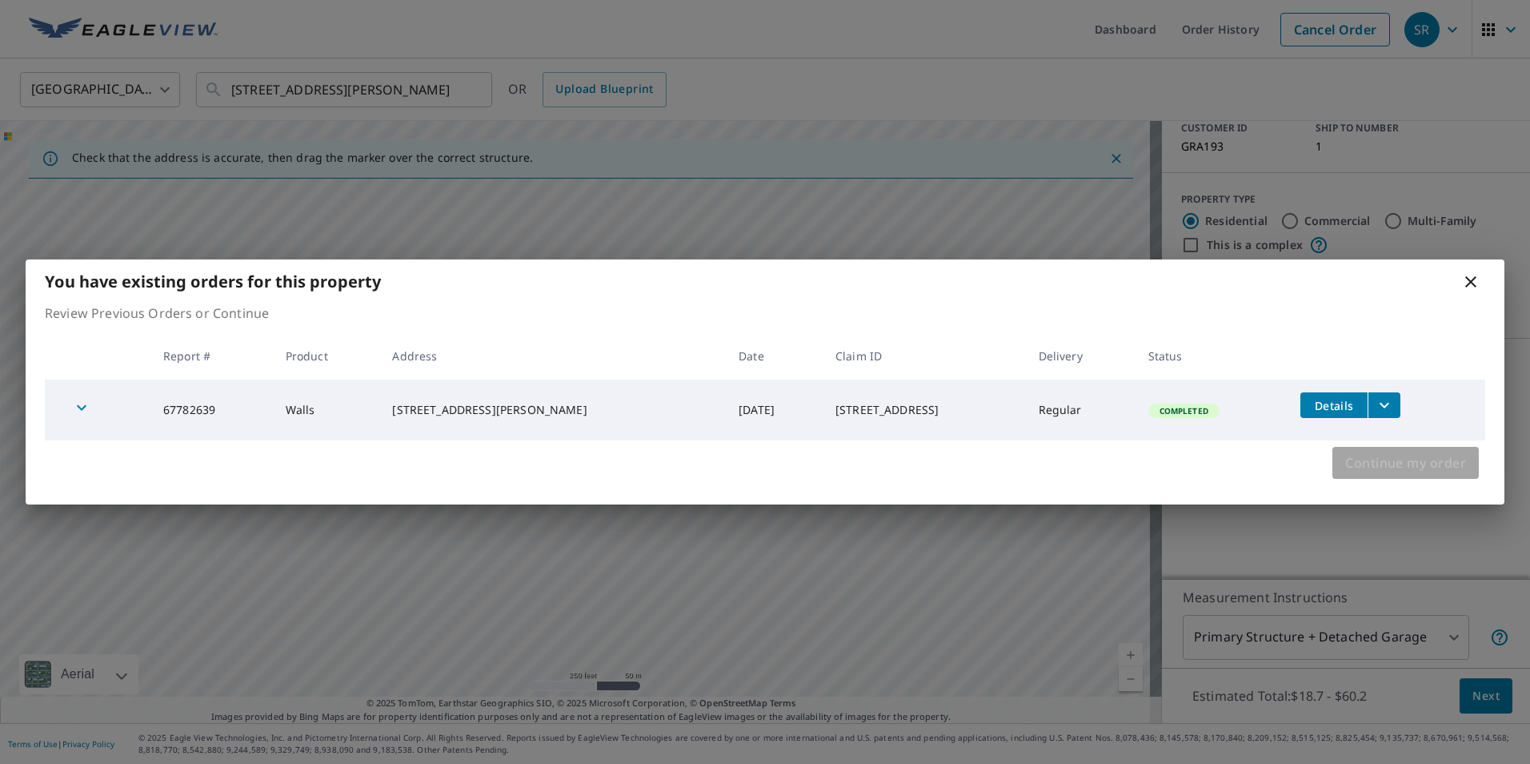
click at [1401, 458] on span "Continue my order" at bounding box center [1406, 462] width 121 height 22
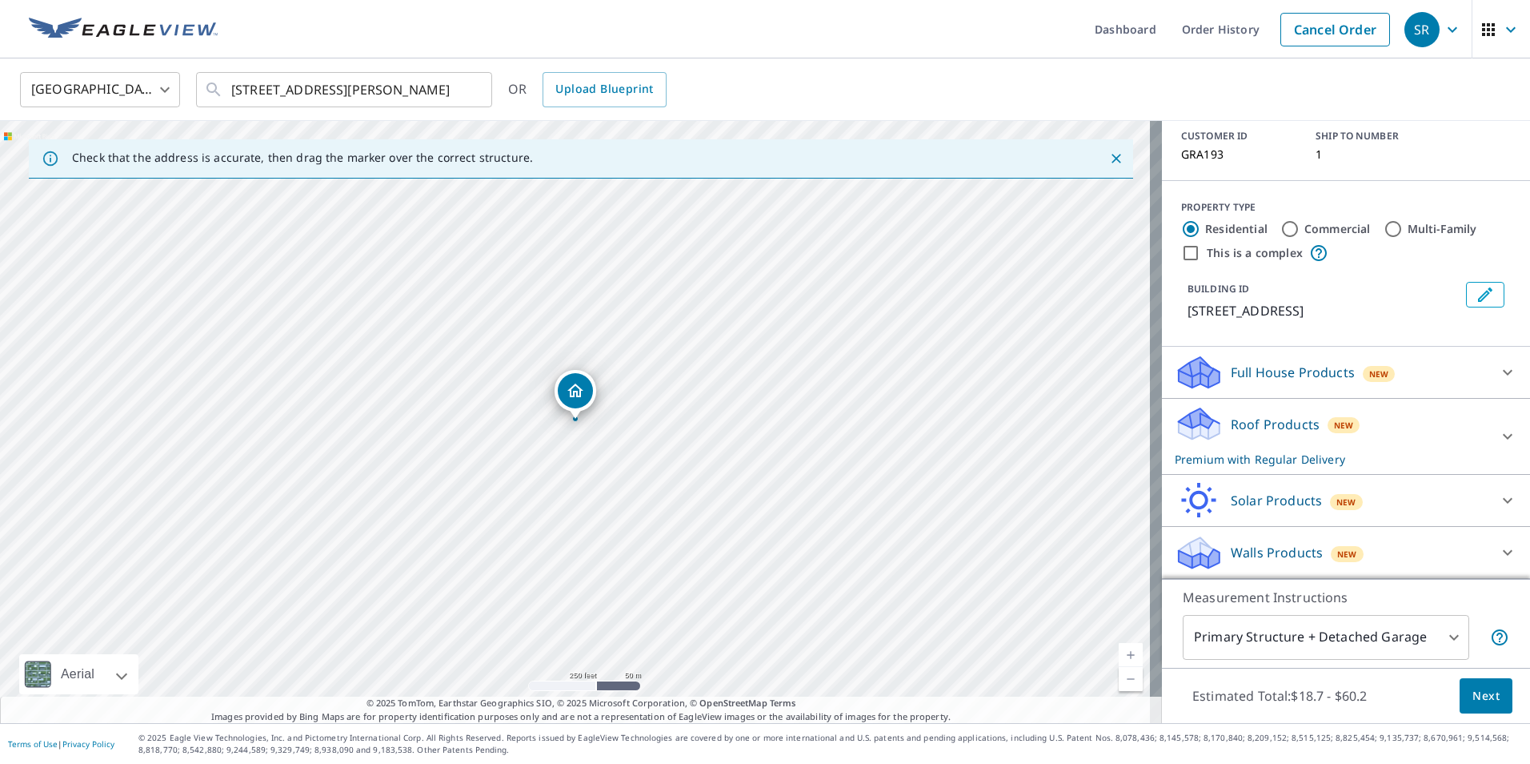
scroll to position [105, 0]
click at [1251, 382] on div "Full House Products New" at bounding box center [1332, 373] width 314 height 38
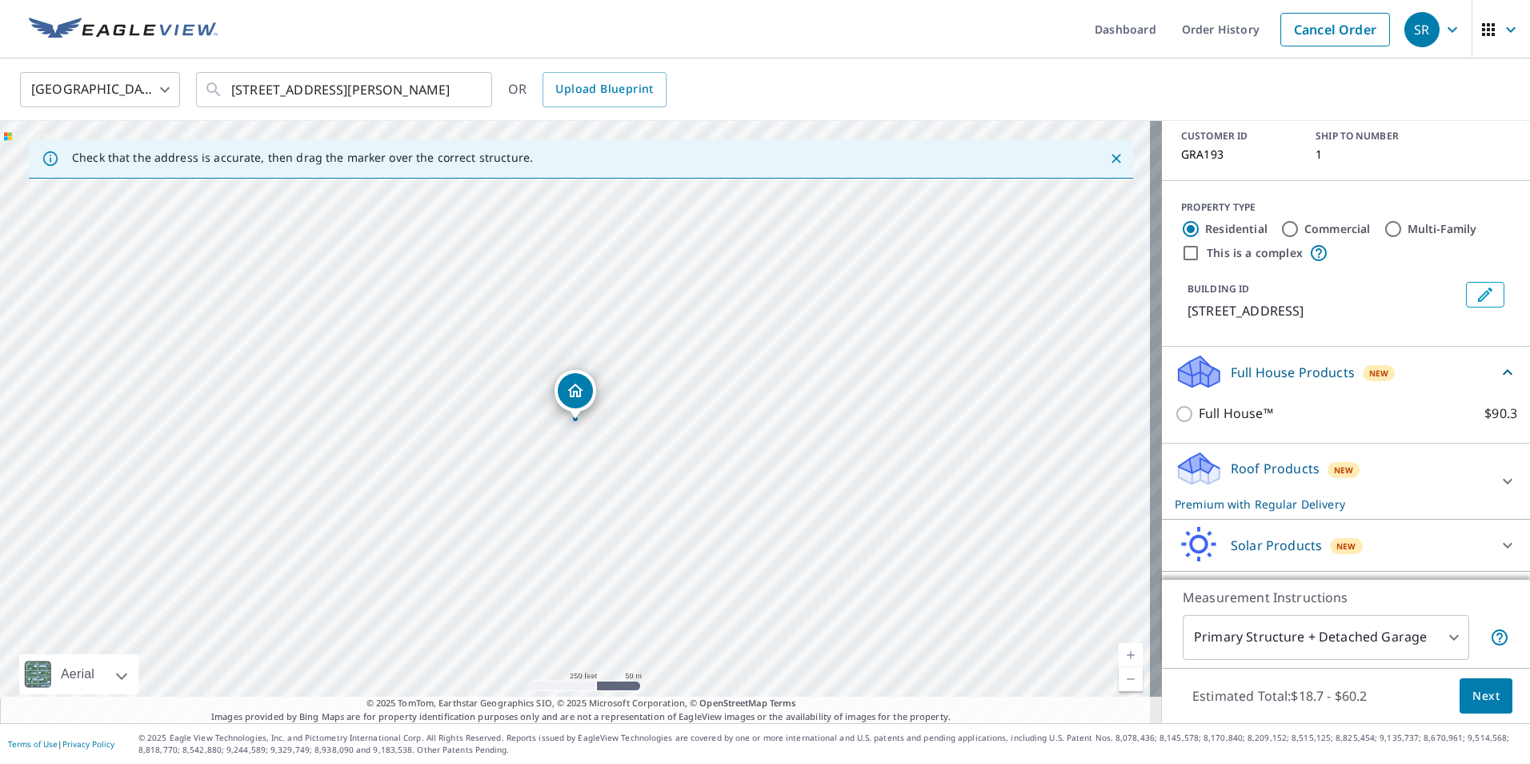
click at [1241, 452] on div "Roof Products New Premium with Regular Delivery" at bounding box center [1332, 481] width 314 height 62
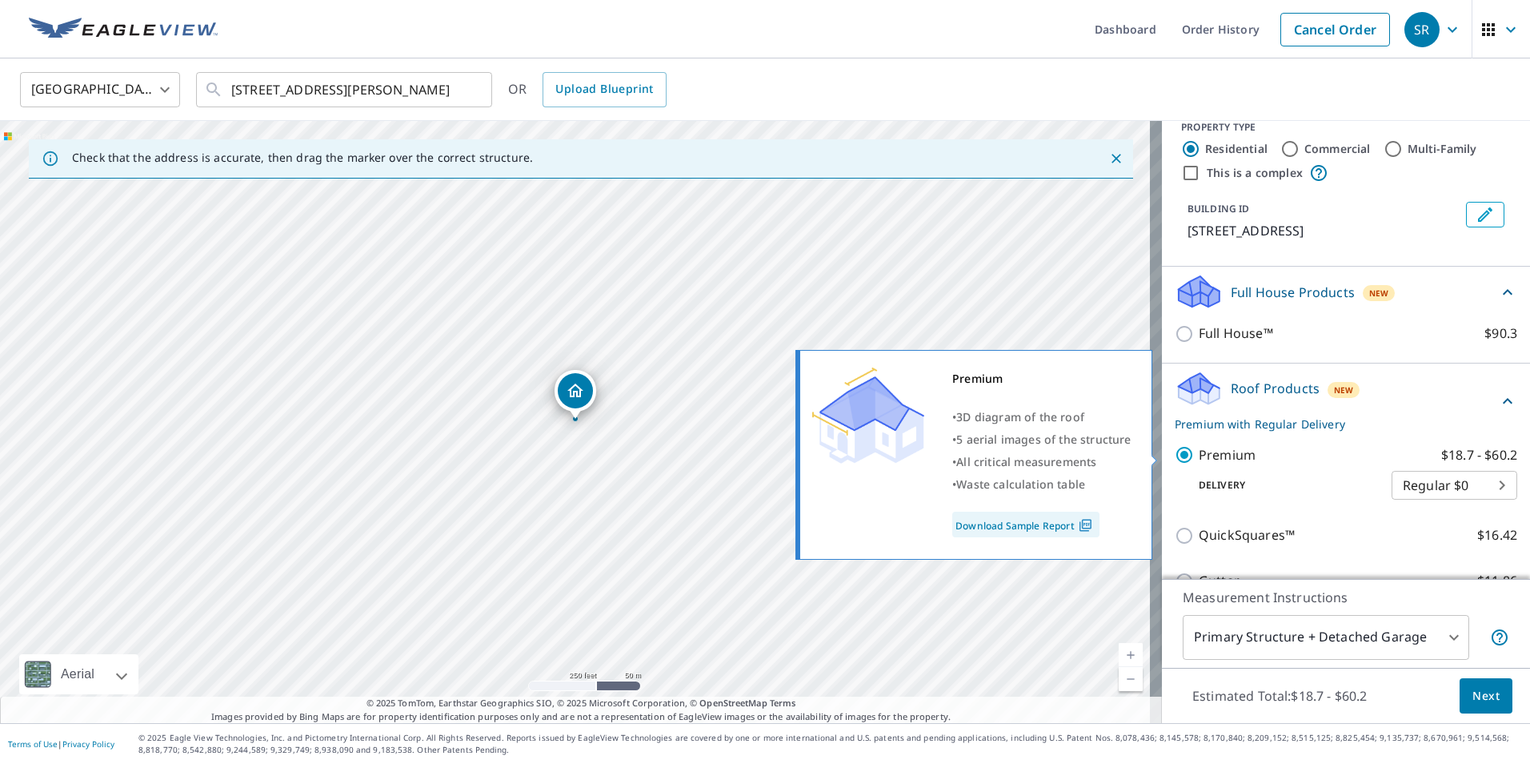
click at [1222, 445] on p "Premium" at bounding box center [1227, 455] width 57 height 20
click at [1199, 445] on input "Premium $18.7 - $60.2" at bounding box center [1187, 454] width 24 height 19
checkbox input "false"
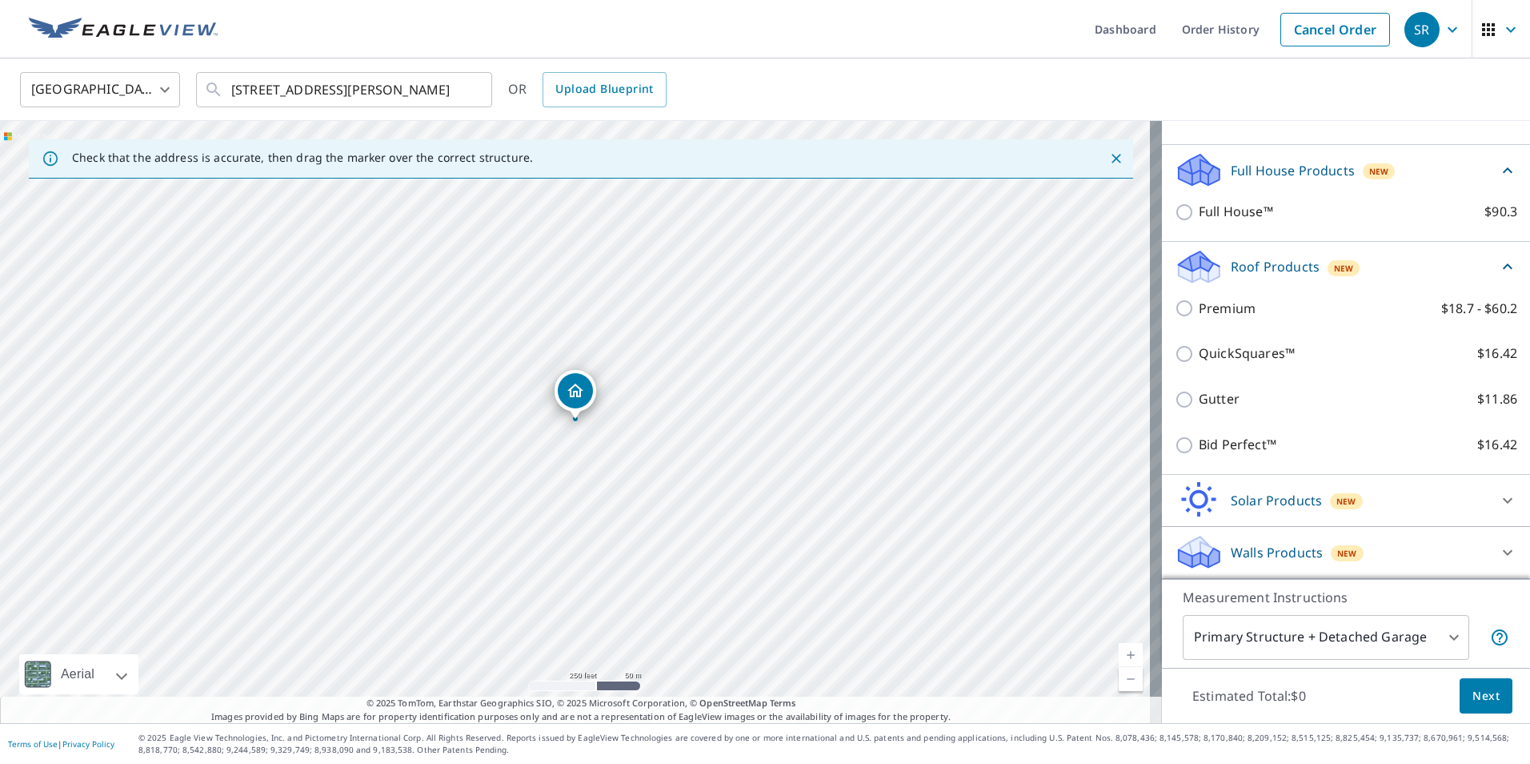
click at [1260, 510] on div "Solar Products New" at bounding box center [1332, 500] width 314 height 38
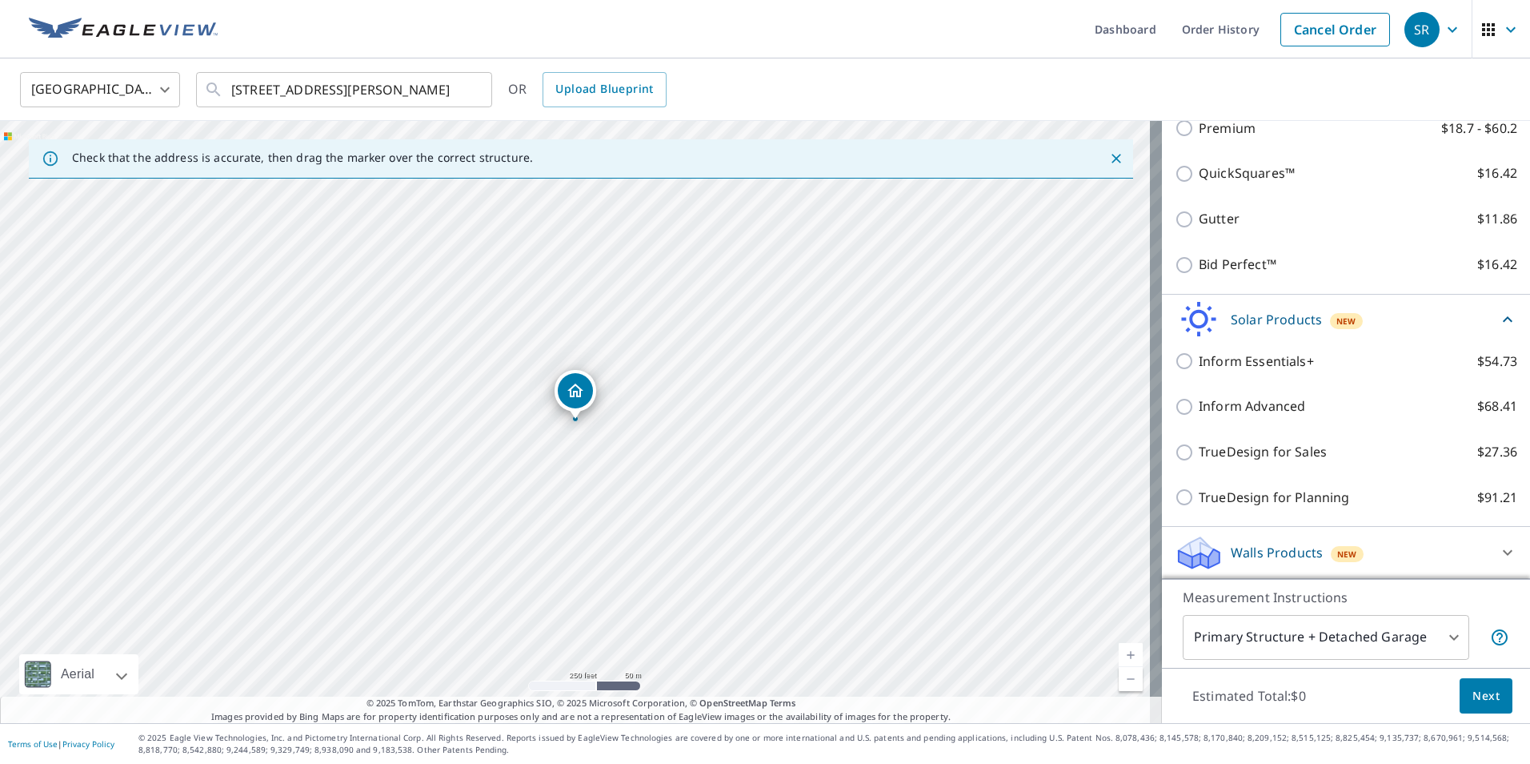
click at [1292, 323] on p "Solar Products" at bounding box center [1276, 319] width 91 height 19
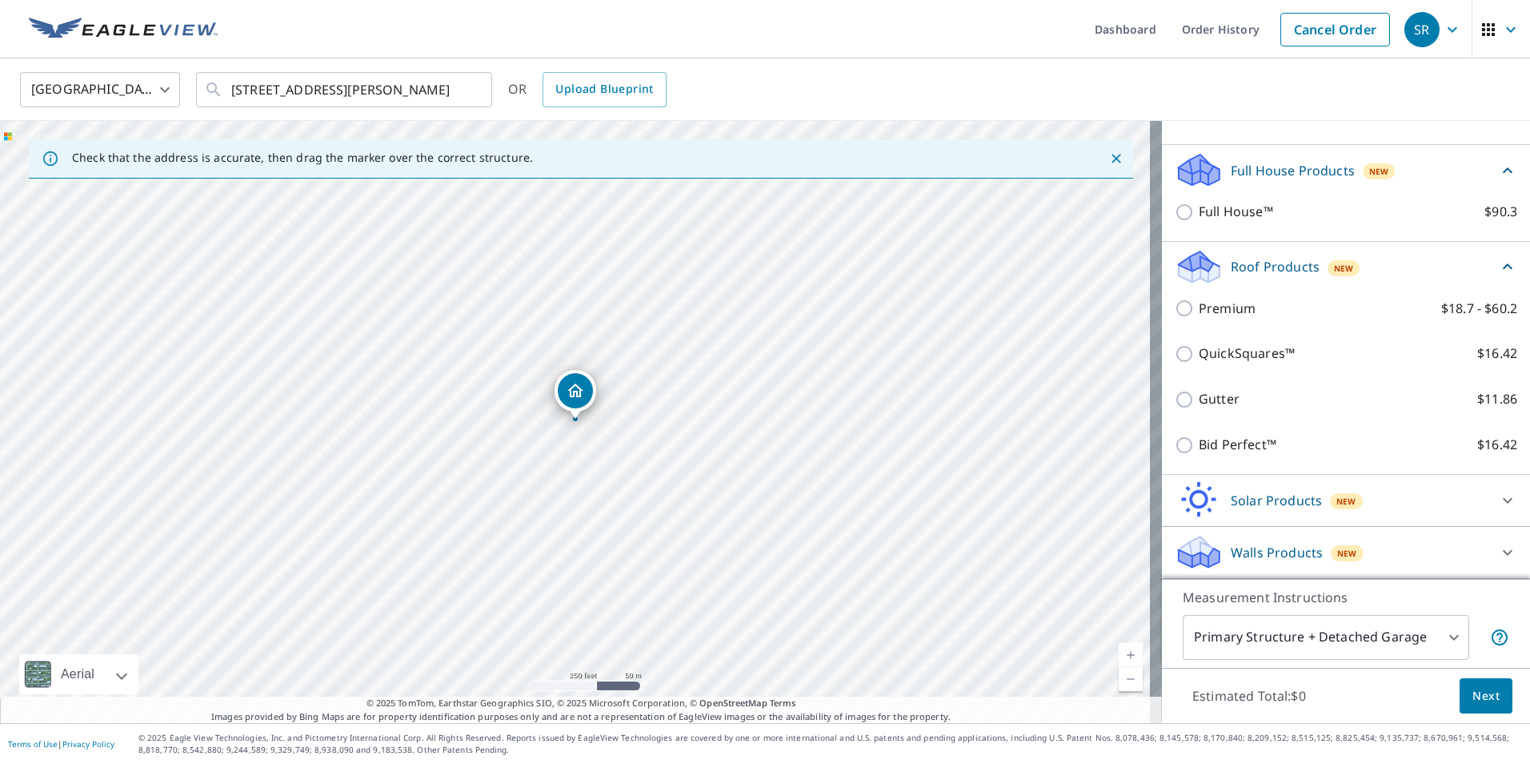
scroll to position [307, 0]
click at [1335, 537] on div "Walls Products New" at bounding box center [1332, 552] width 314 height 38
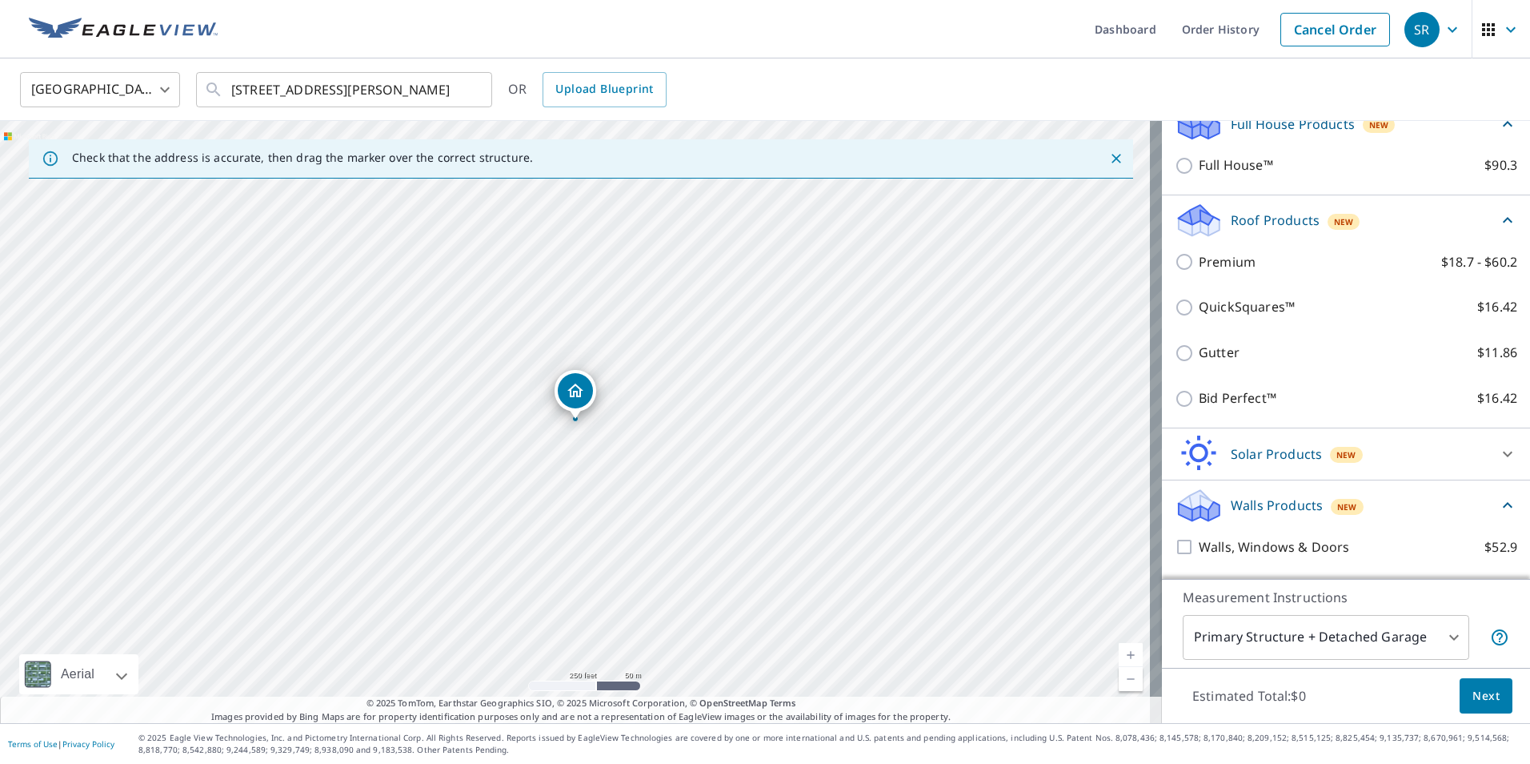
scroll to position [396, 0]
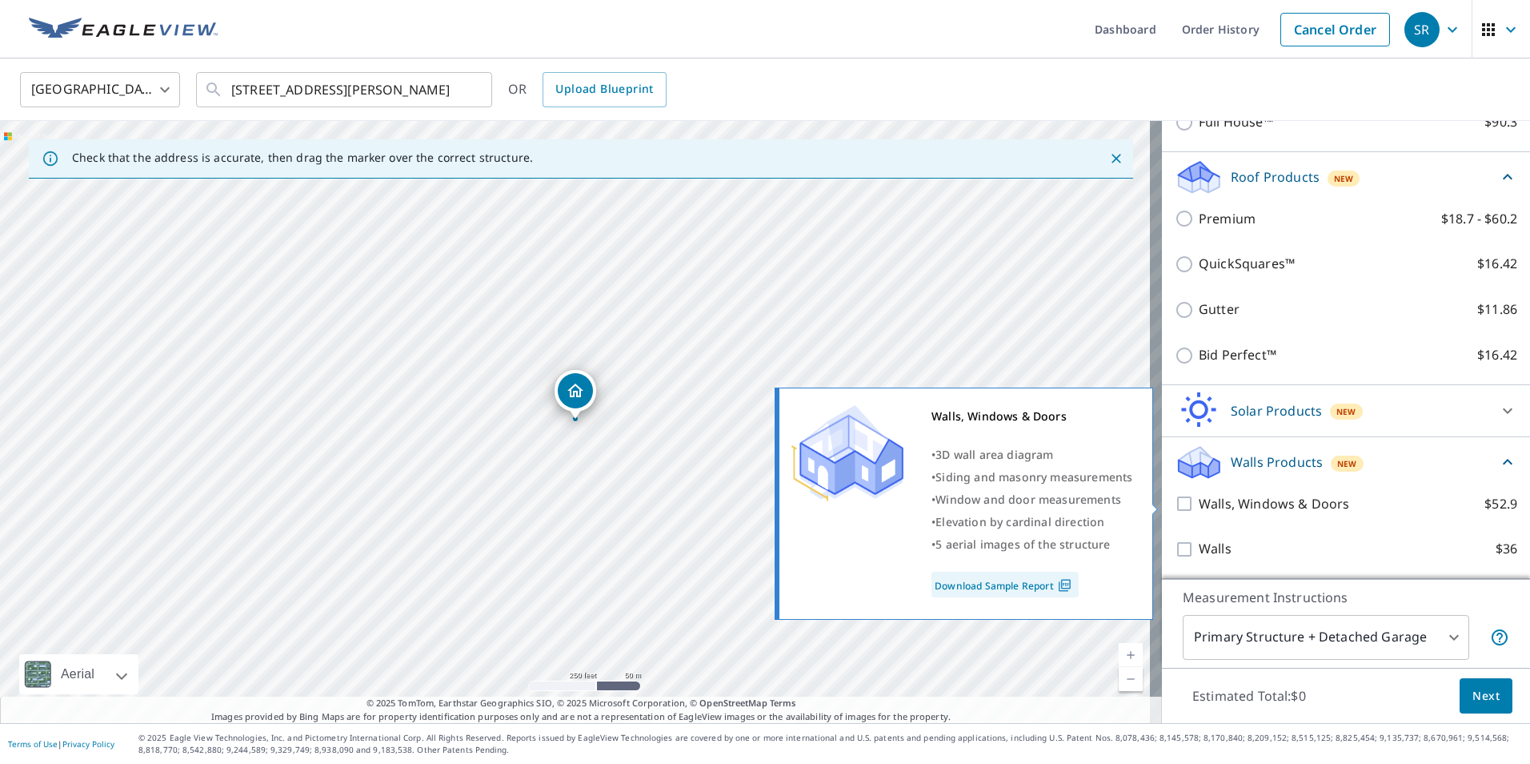
click at [1177, 501] on input "Walls, Windows & Doors $52.9" at bounding box center [1187, 503] width 24 height 19
checkbox input "true"
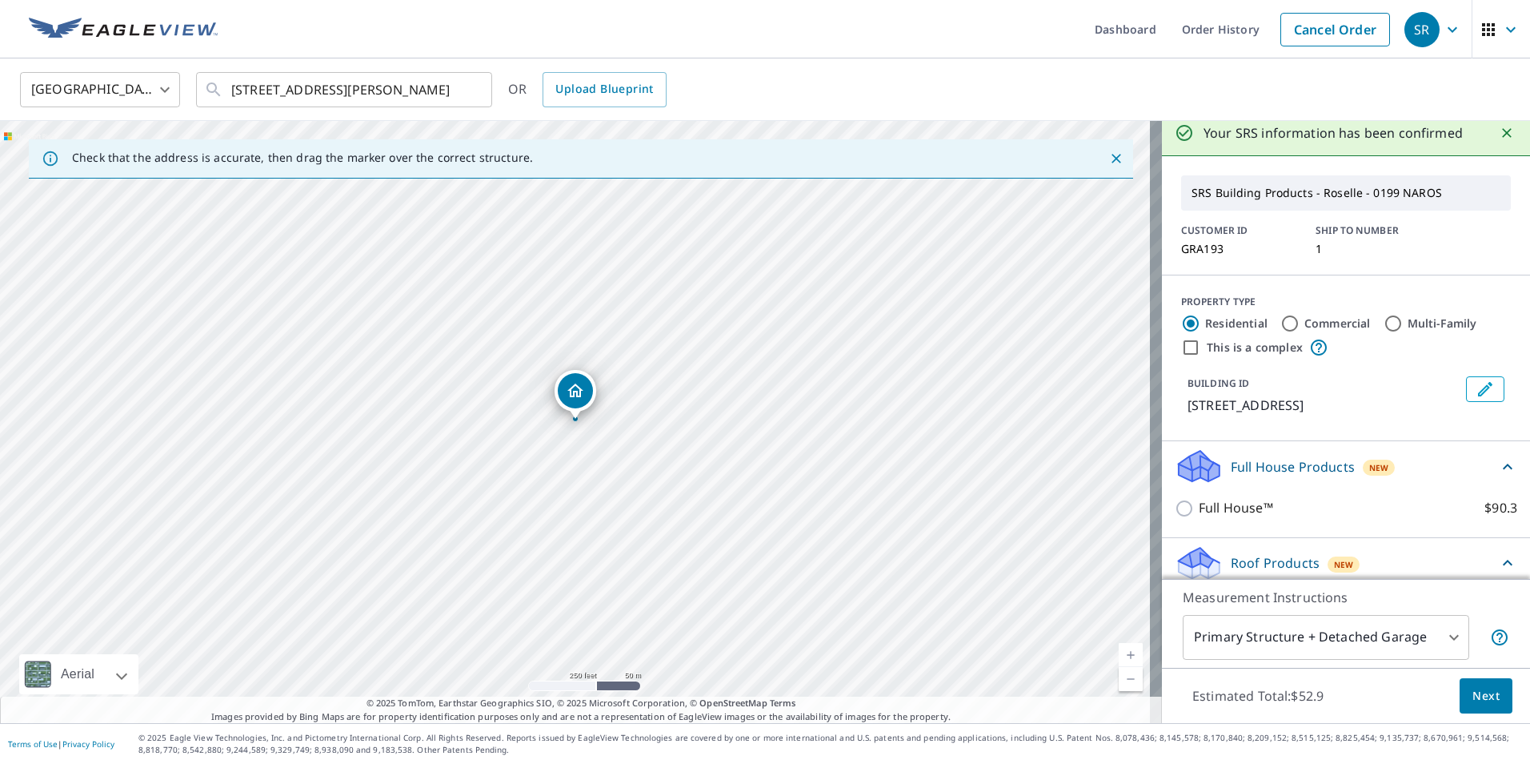
scroll to position [0, 0]
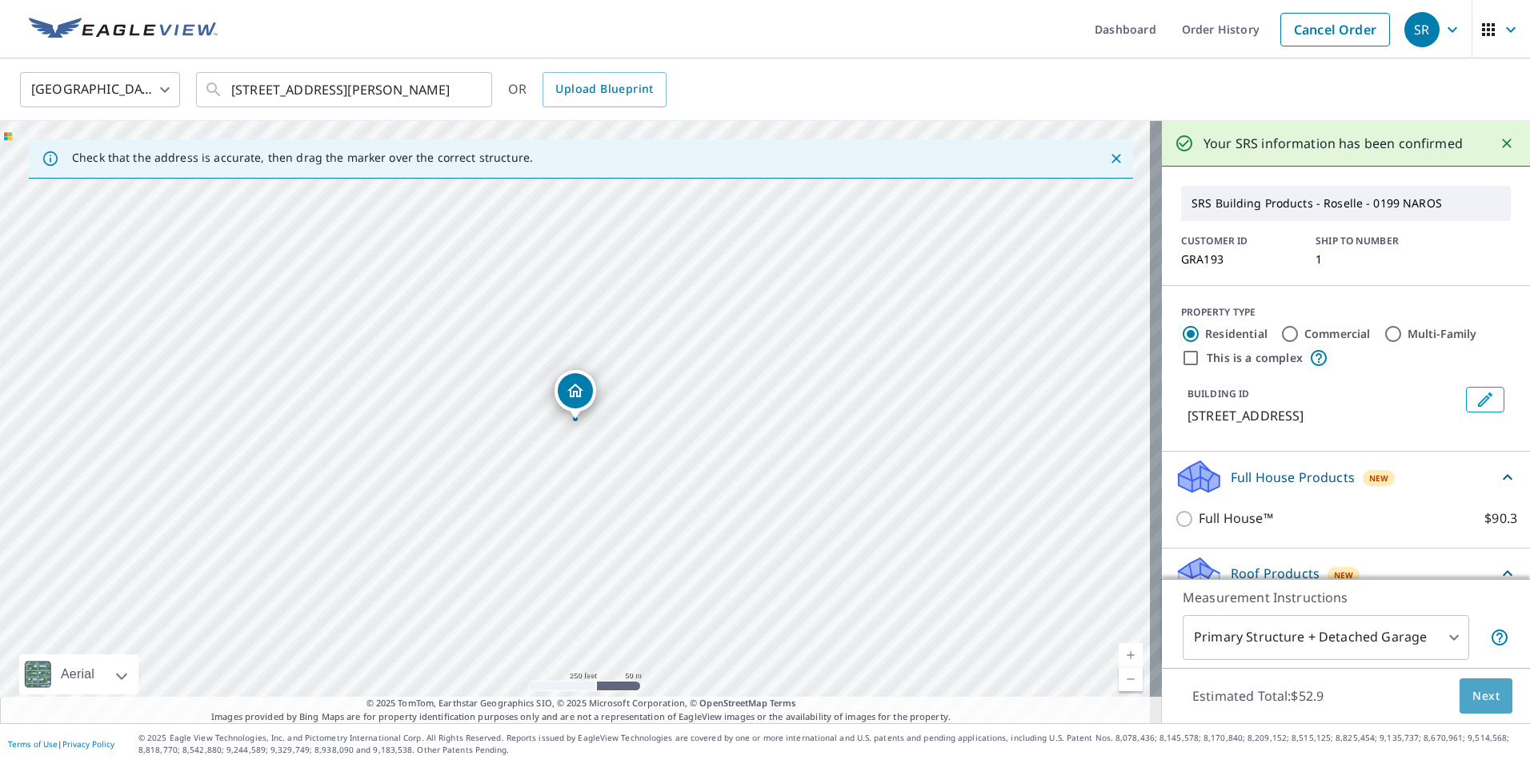
click at [1473, 696] on span "Next" at bounding box center [1486, 696] width 27 height 20
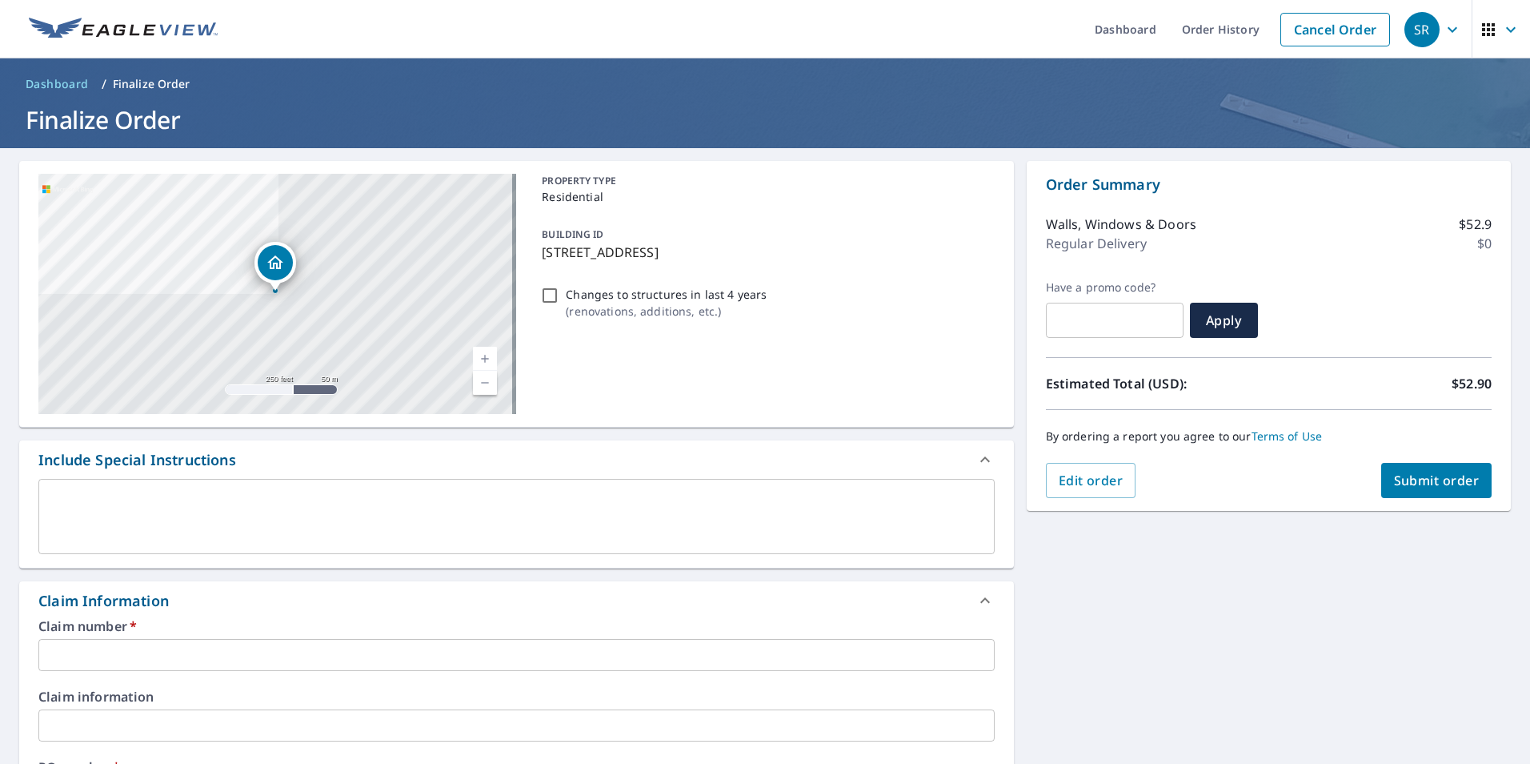
drag, startPoint x: 782, startPoint y: 254, endPoint x: 539, endPoint y: 246, distance: 242.7
click at [542, 246] on p "[STREET_ADDRESS]" at bounding box center [765, 252] width 446 height 19
checkbox input "true"
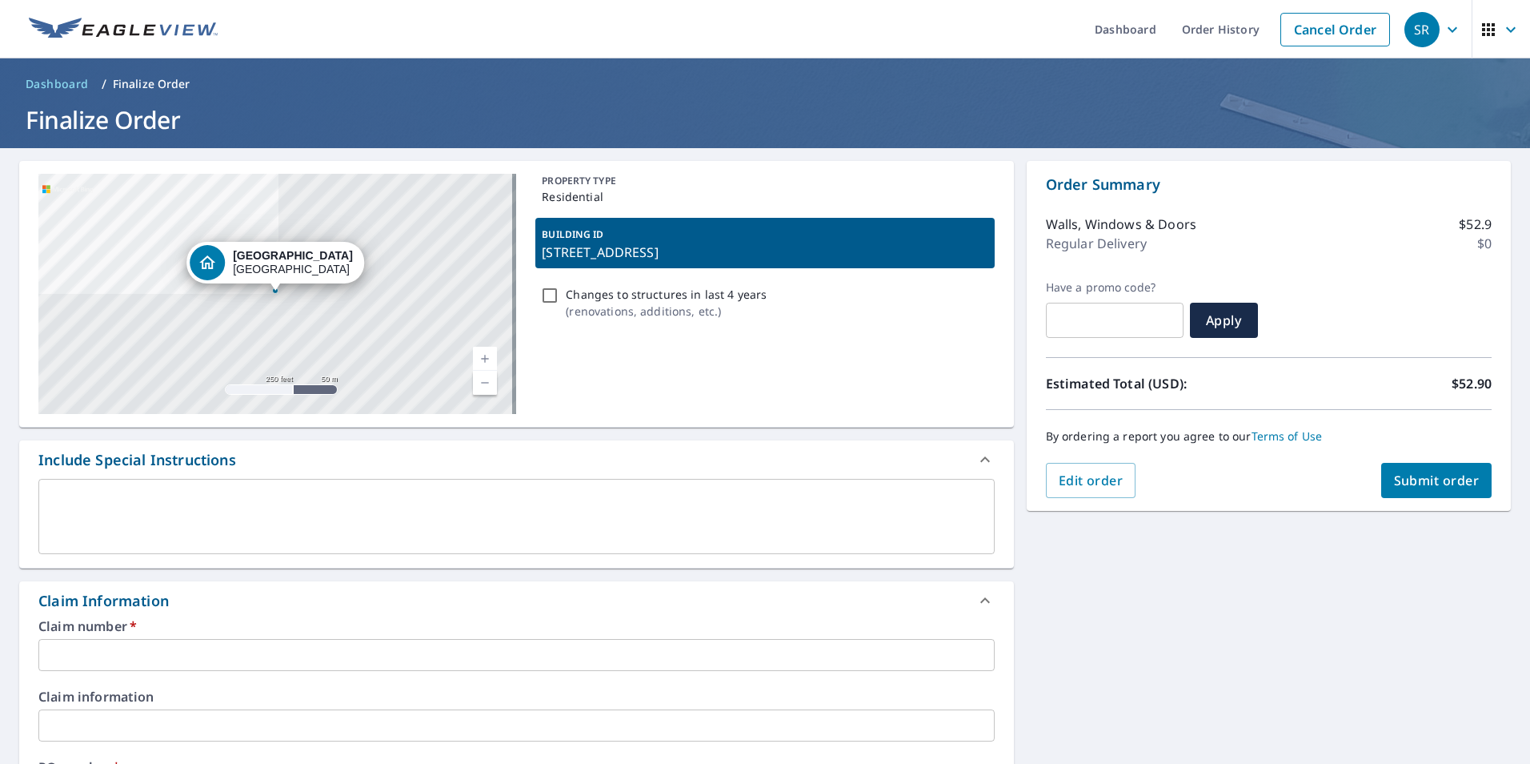
copy p "[STREET_ADDRESS]"
click at [646, 661] on input "text" at bounding box center [516, 655] width 957 height 32
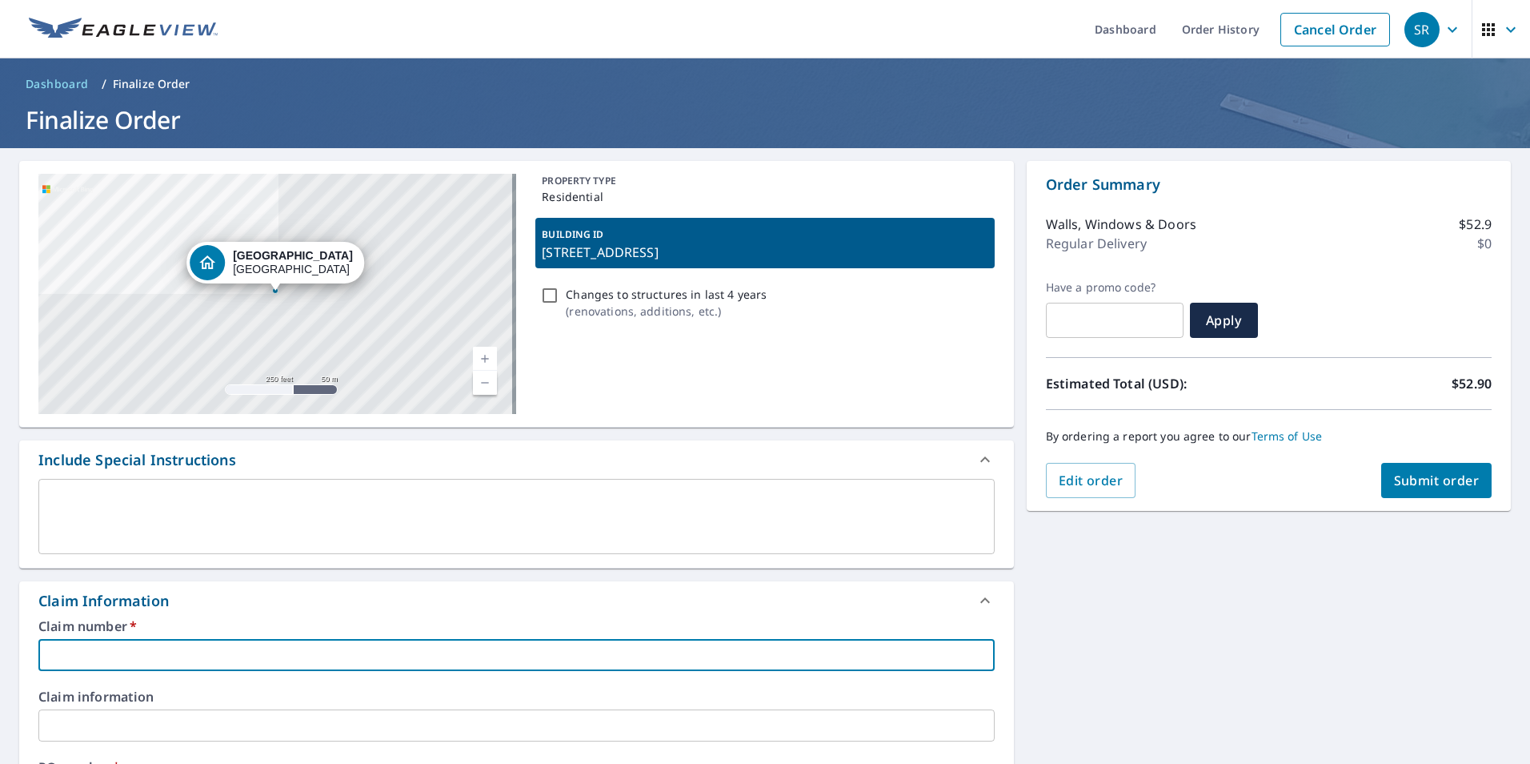
paste input "[STREET_ADDRESS]"
type input "[STREET_ADDRESS]"
checkbox input "true"
type input "[STREET_ADDRESS]"
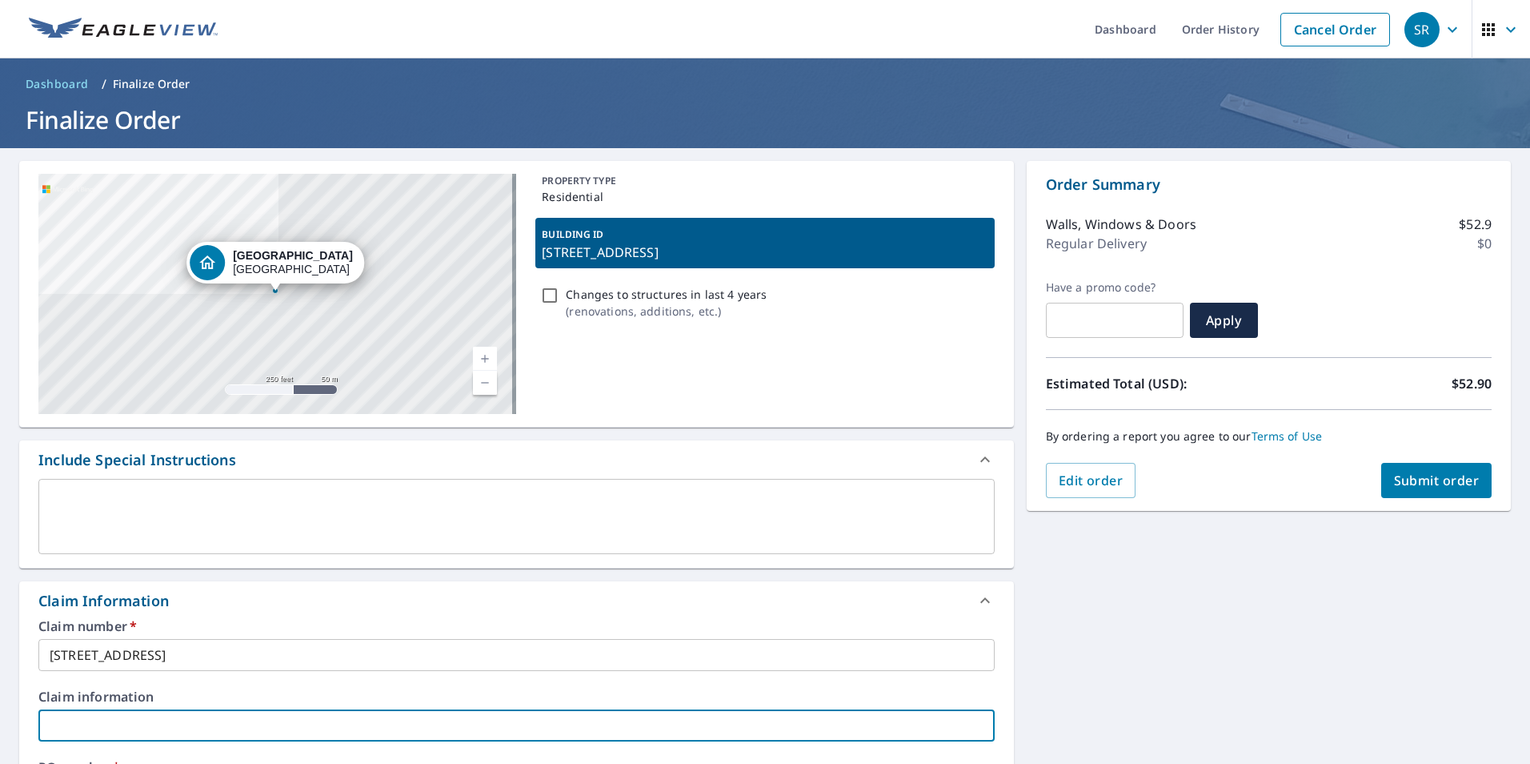
paste input "[STREET_ADDRESS]"
type input "[STREET_ADDRESS]"
checkbox input "true"
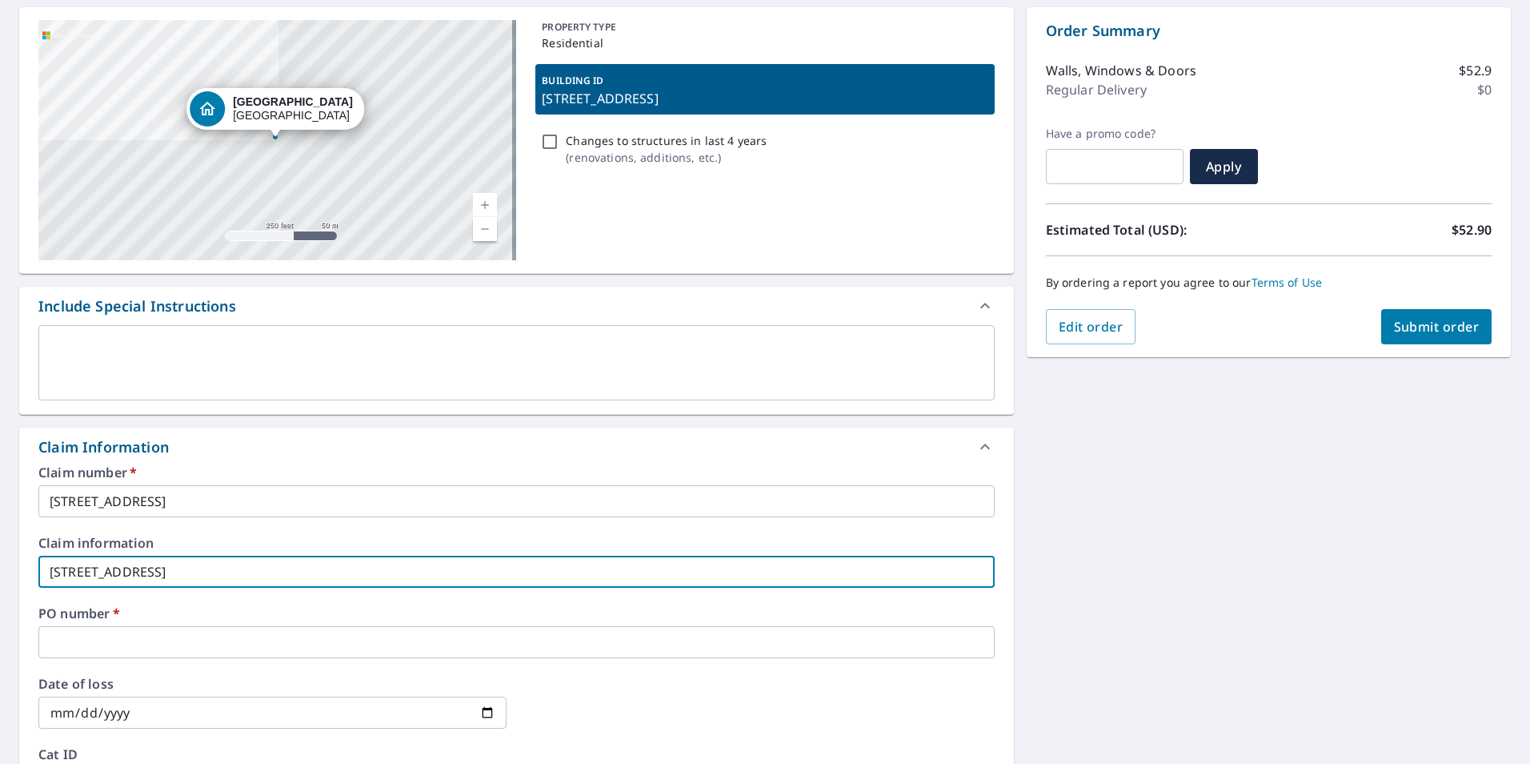
scroll to position [160, 0]
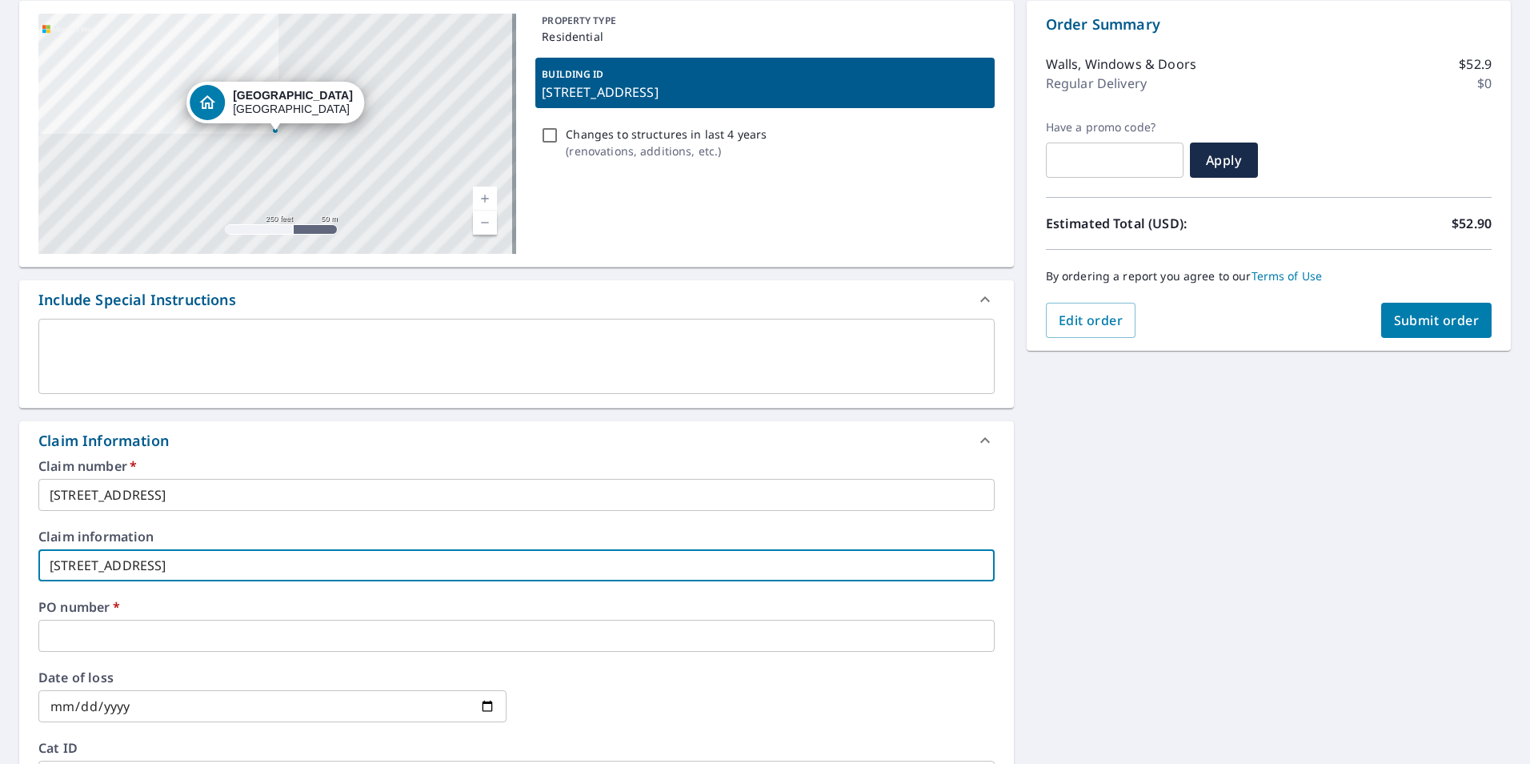
type input "[STREET_ADDRESS]"
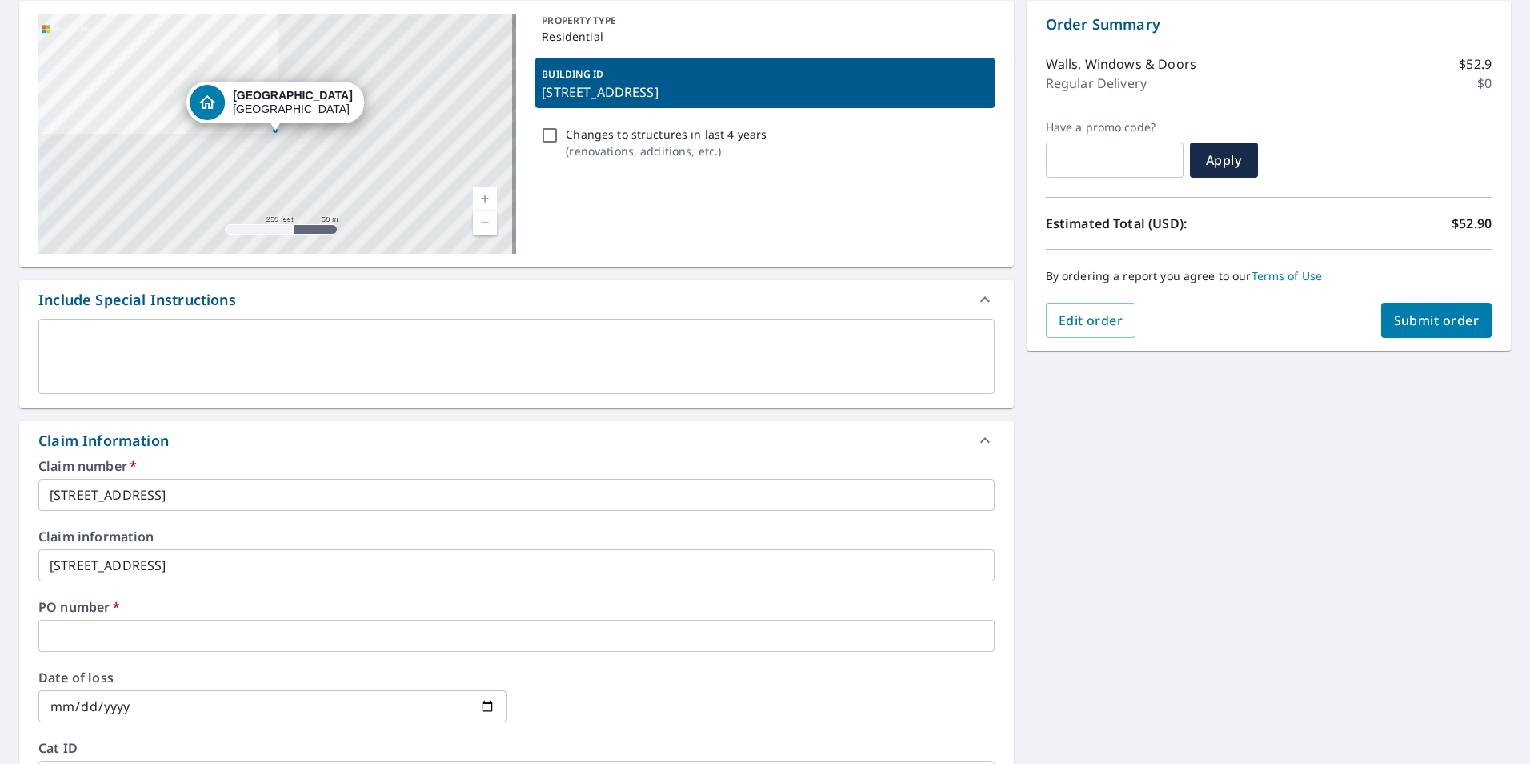
drag, startPoint x: 315, startPoint y: 617, endPoint x: 301, endPoint y: 633, distance: 21.0
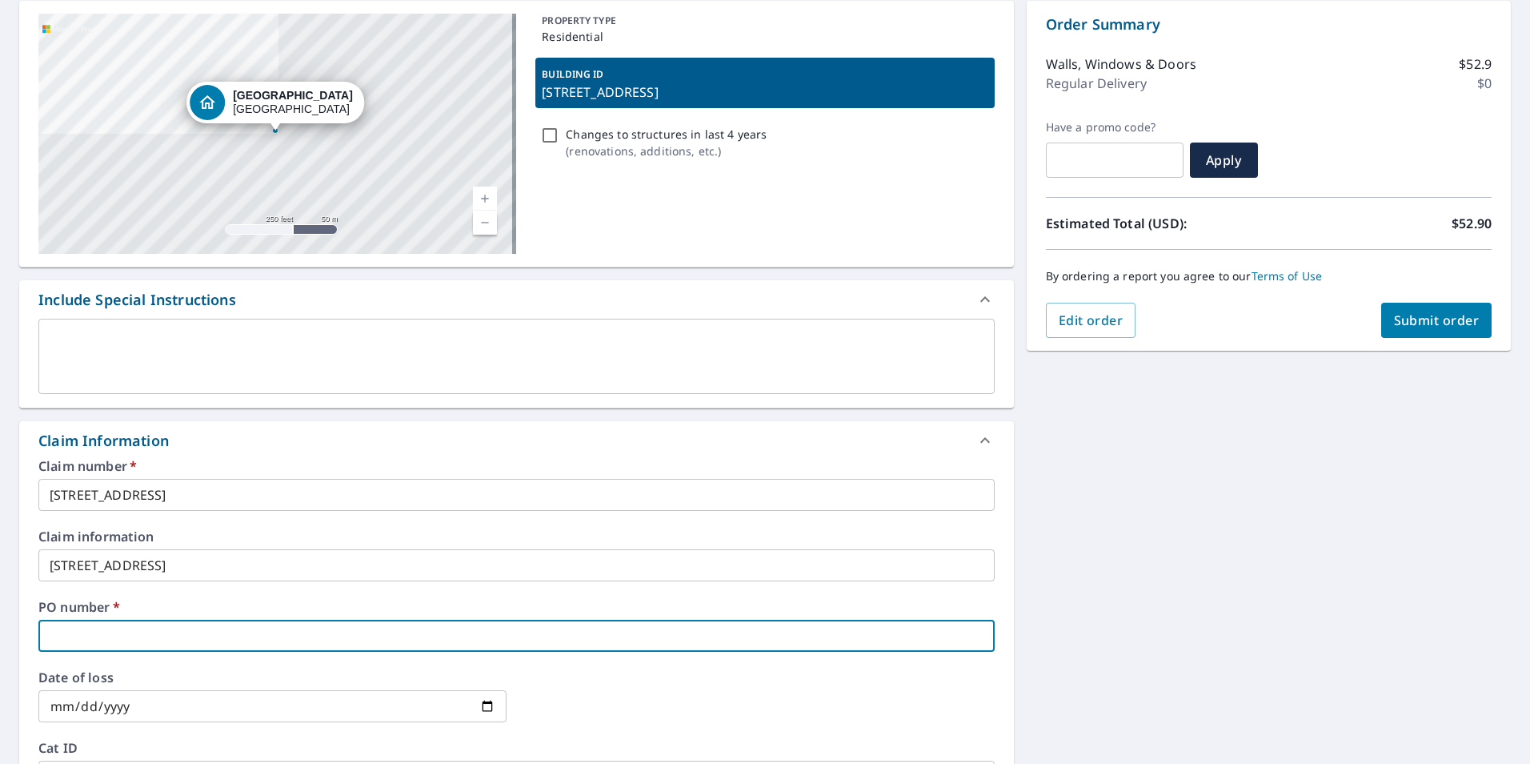
paste input "[STREET_ADDRESS]"
type input "[STREET_ADDRESS]"
checkbox input "true"
type input "[STREET_ADDRESS]"
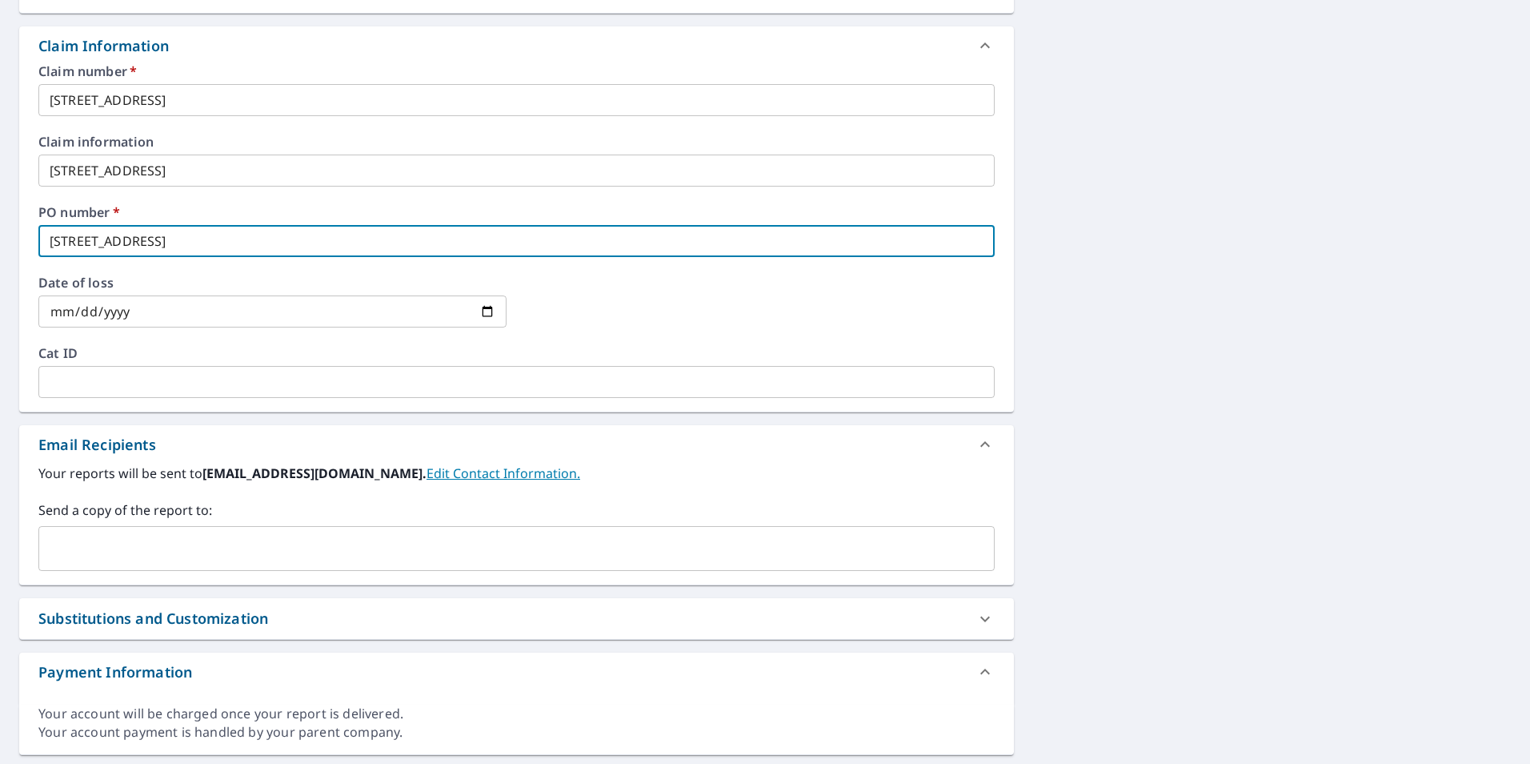
scroll to position [560, 0]
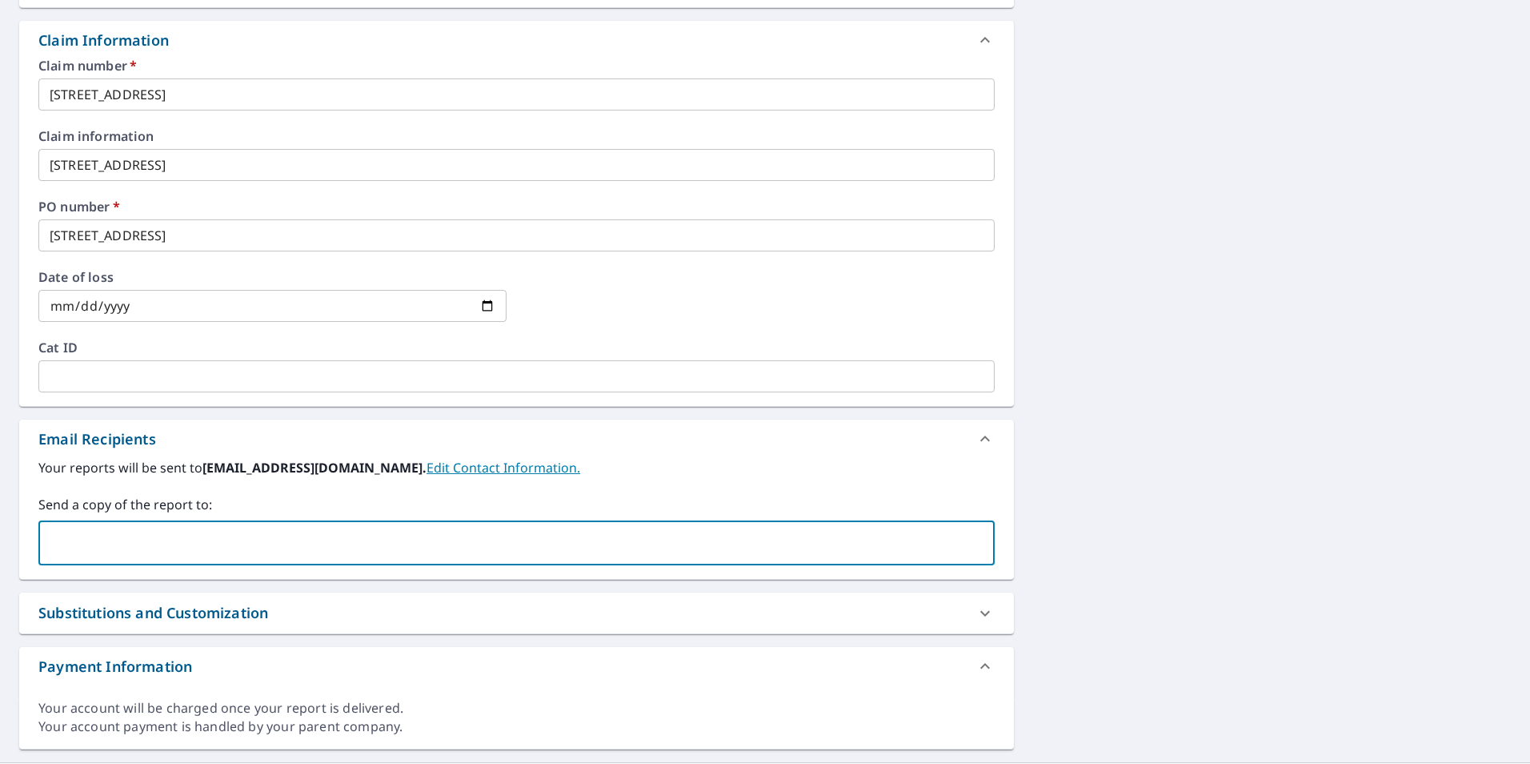
click at [419, 539] on input "text" at bounding box center [505, 542] width 918 height 30
type input "CRISTIAN.GARCIADIAZ@NATIONALSUPPLY.NET"
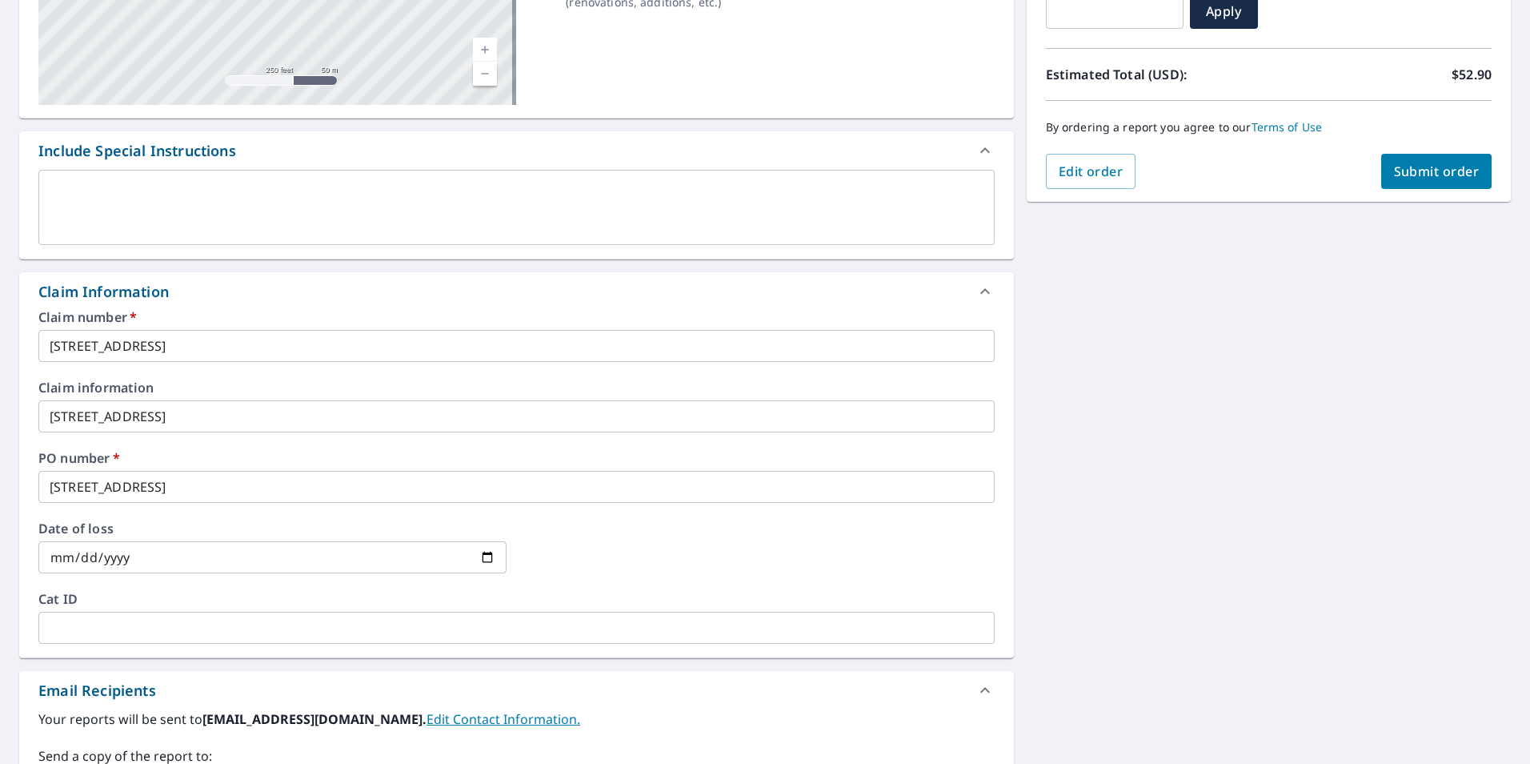
scroll to position [240, 0]
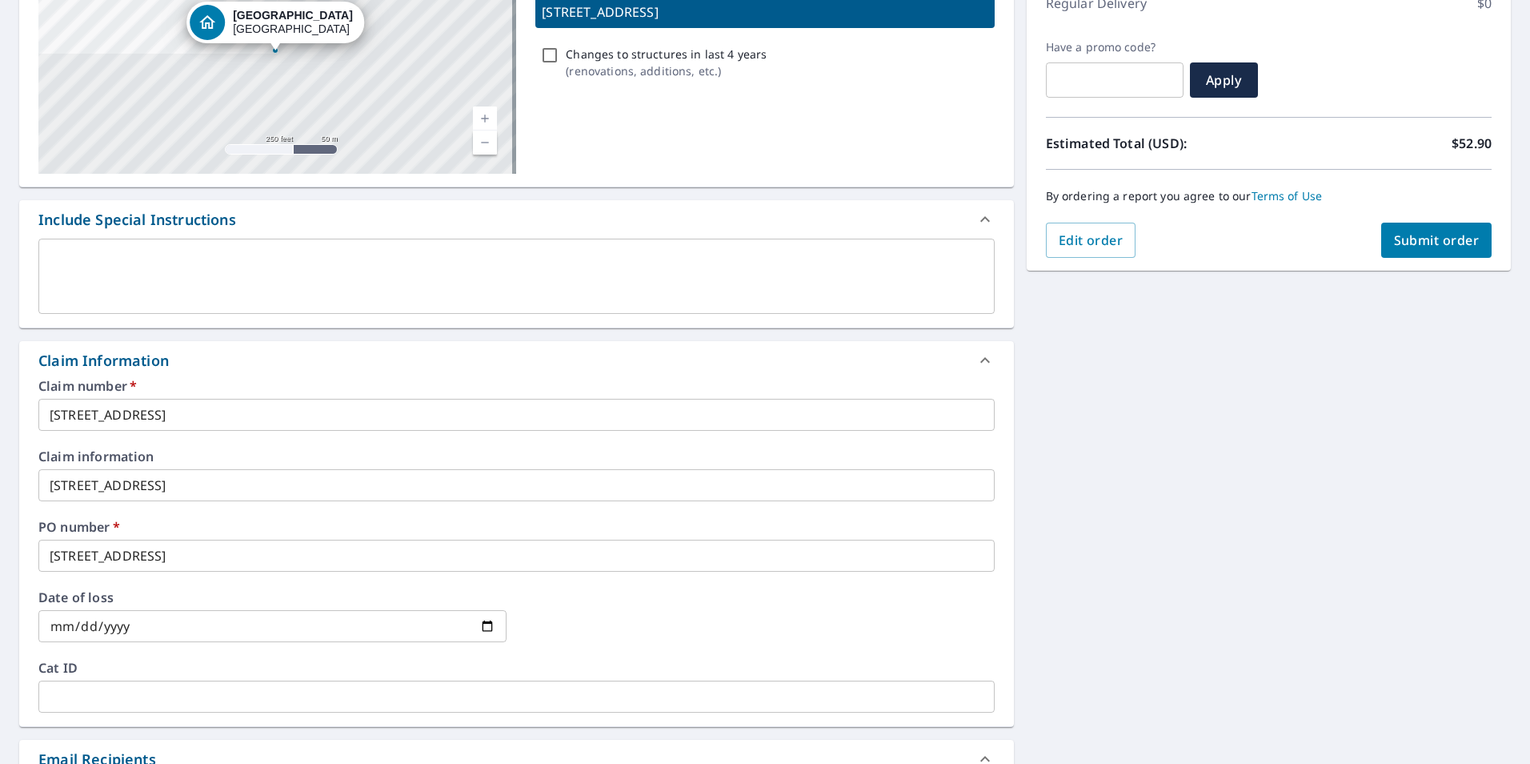
click at [1394, 245] on span "Submit order" at bounding box center [1437, 240] width 86 height 18
checkbox input "true"
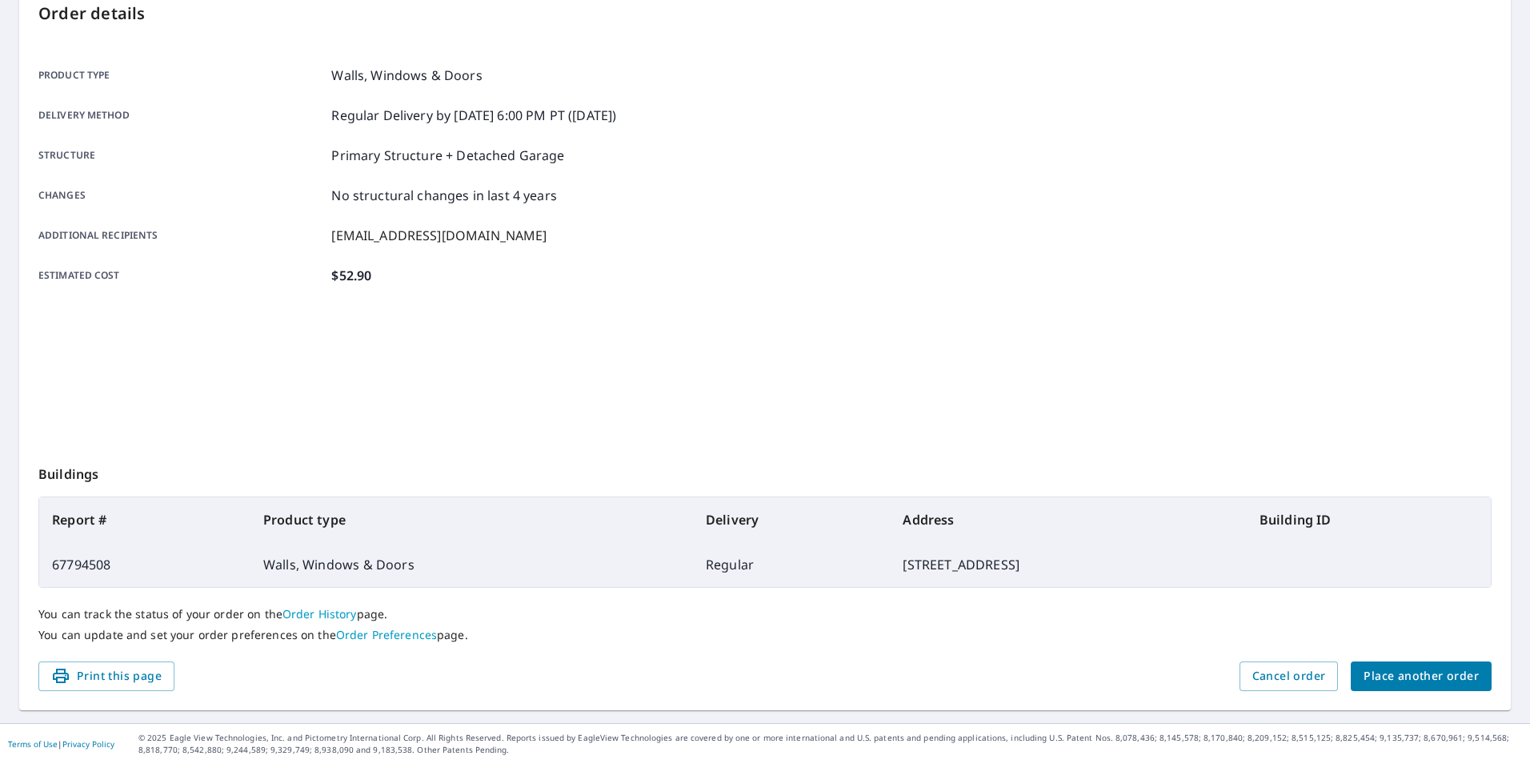
scroll to position [178, 0]
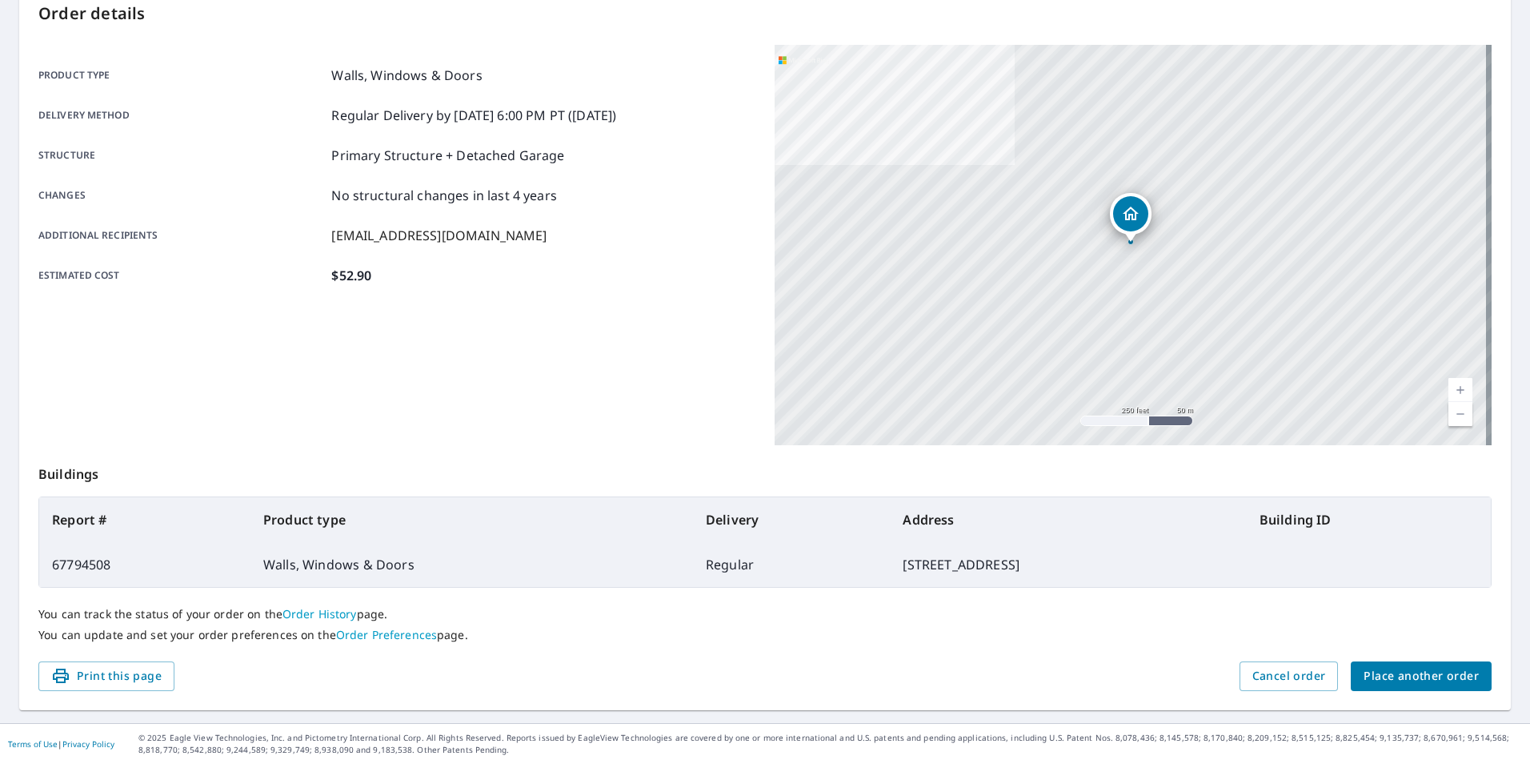
click at [1371, 668] on span "Place another order" at bounding box center [1421, 676] width 115 height 20
